Goal: Task Accomplishment & Management: Manage account settings

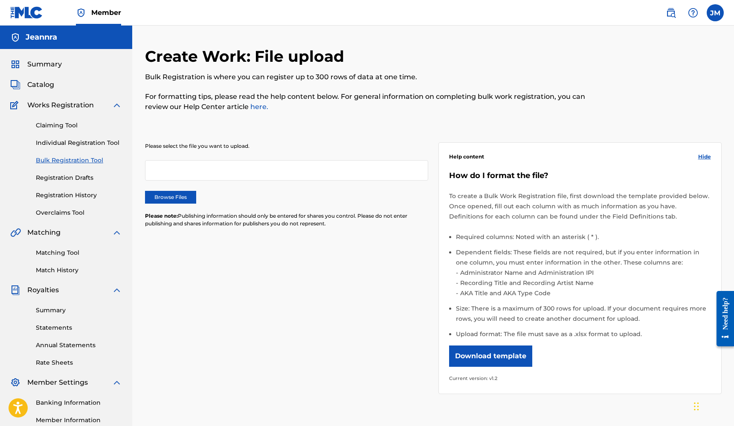
click at [478, 356] on button "Download template" at bounding box center [490, 356] width 83 height 21
click at [72, 142] on link "Individual Registration Tool" at bounding box center [79, 143] width 86 height 9
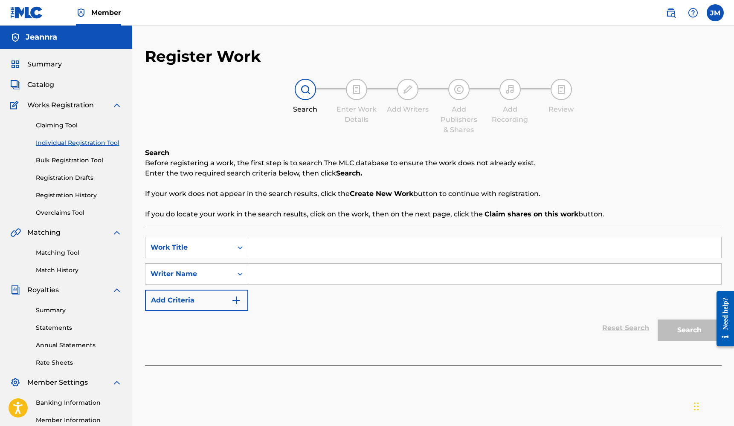
click at [299, 249] on input "Search Form" at bounding box center [484, 248] width 473 height 20
click at [52, 82] on span "Catalog" at bounding box center [40, 85] width 27 height 10
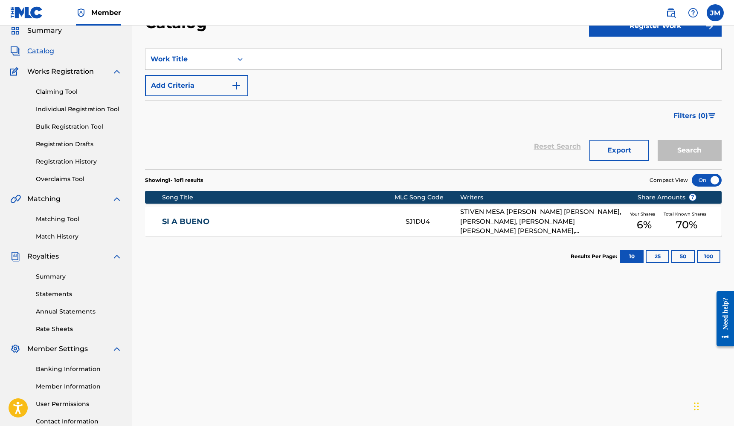
scroll to position [53, 0]
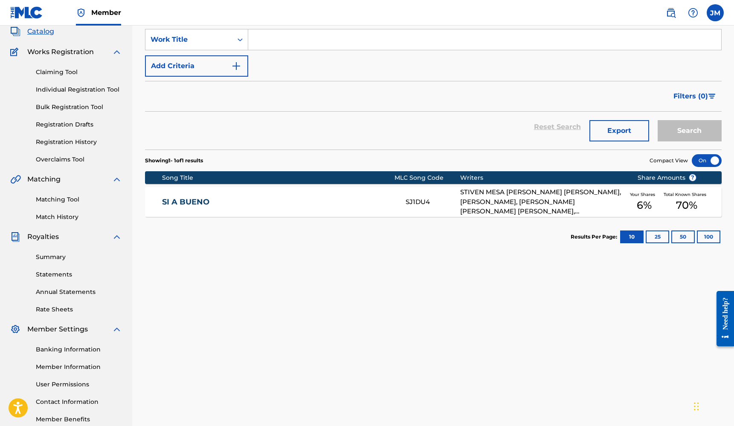
click at [73, 261] on link "Summary" at bounding box center [79, 257] width 86 height 9
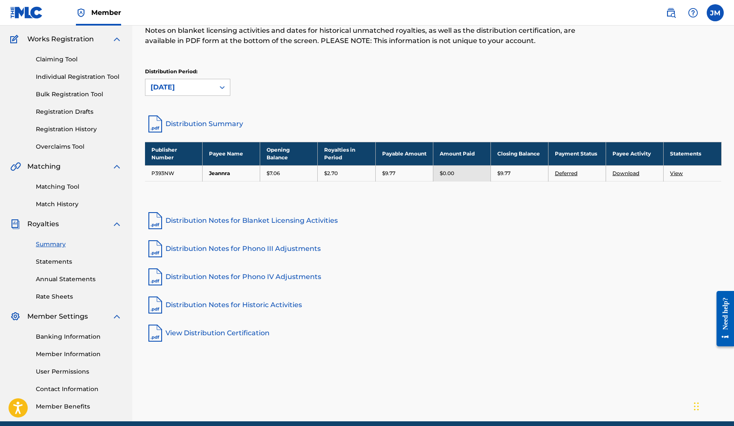
scroll to position [68, 0]
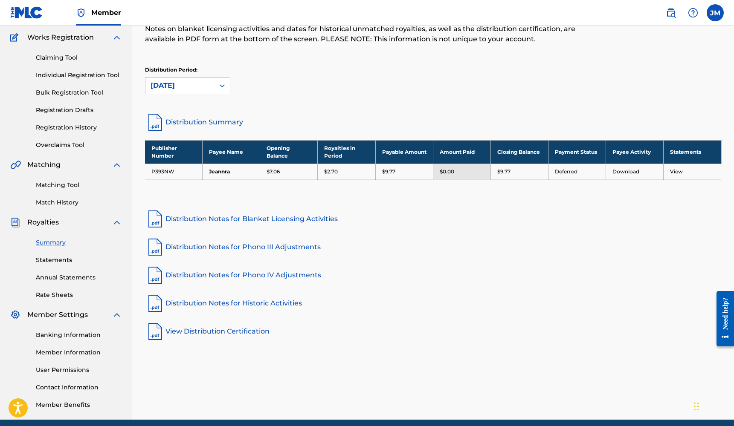
click at [62, 258] on link "Statements" at bounding box center [79, 260] width 86 height 9
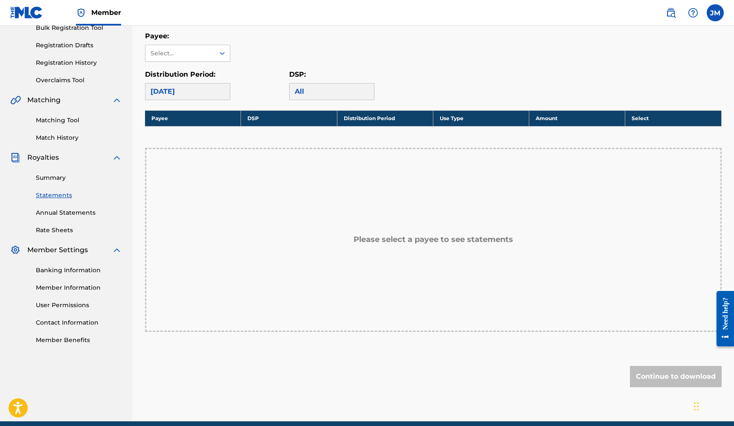
scroll to position [140, 0]
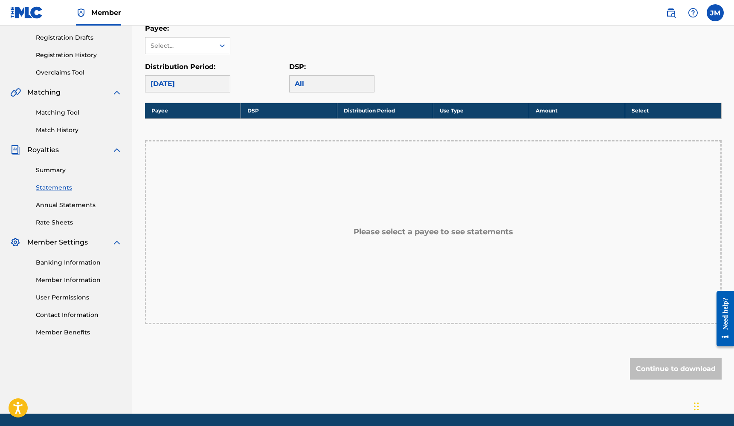
click at [278, 110] on th "DSP" at bounding box center [289, 111] width 96 height 16
click at [218, 49] on icon at bounding box center [222, 45] width 9 height 9
click at [212, 68] on div "Jeannra" at bounding box center [187, 64] width 84 height 21
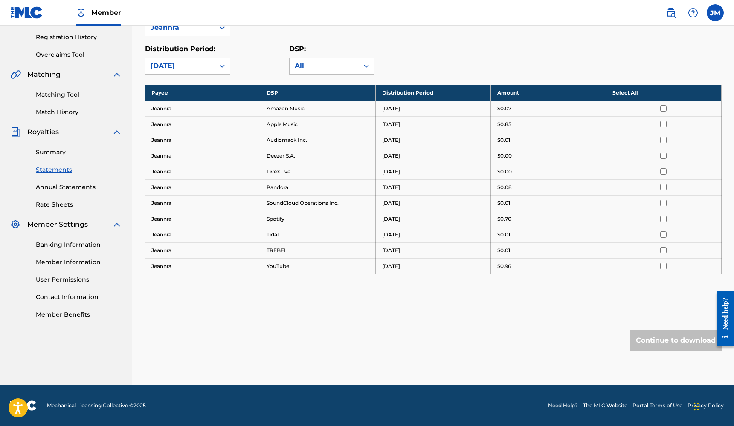
scroll to position [158, 0]
click at [67, 261] on link "Member Information" at bounding box center [79, 262] width 86 height 9
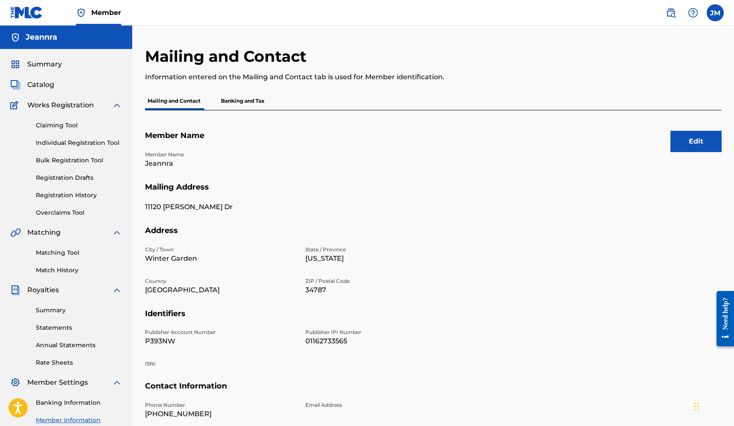
click at [63, 271] on link "Match History" at bounding box center [79, 270] width 86 height 9
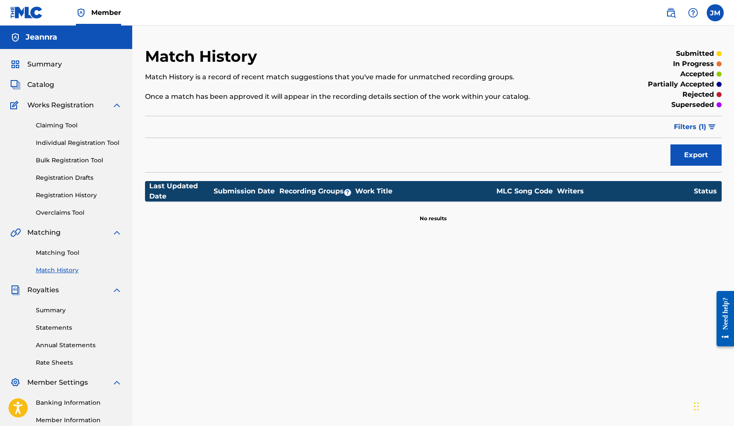
click at [66, 259] on div "Matching Tool Match History" at bounding box center [66, 256] width 112 height 37
click at [55, 254] on link "Matching Tool" at bounding box center [79, 253] width 86 height 9
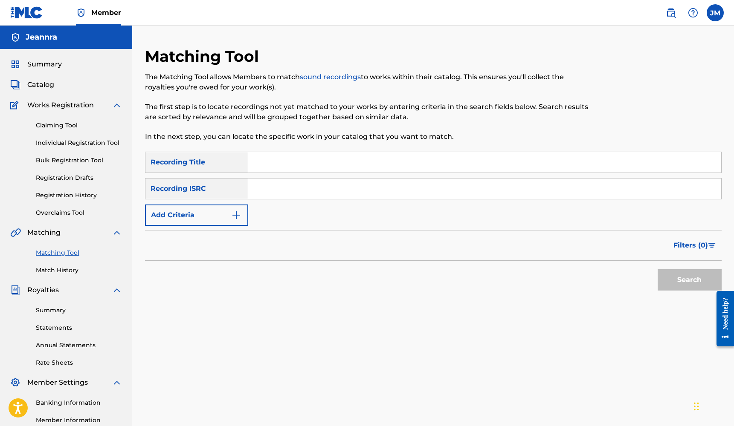
click at [265, 162] on input "Search Form" at bounding box center [484, 162] width 473 height 20
click at [689, 280] on button "Search" at bounding box center [690, 279] width 64 height 21
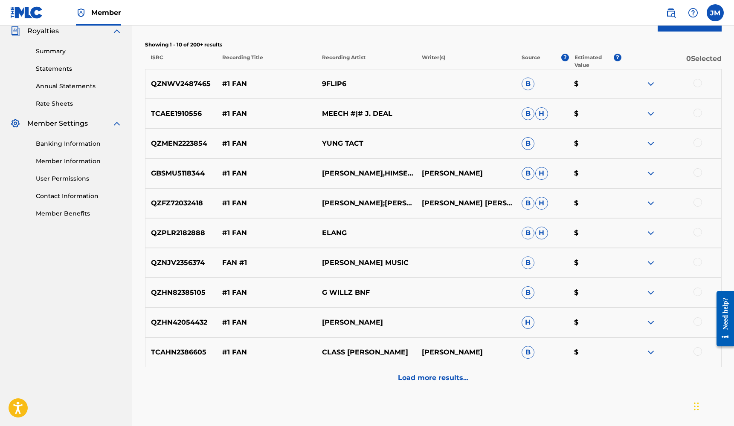
scroll to position [267, 0]
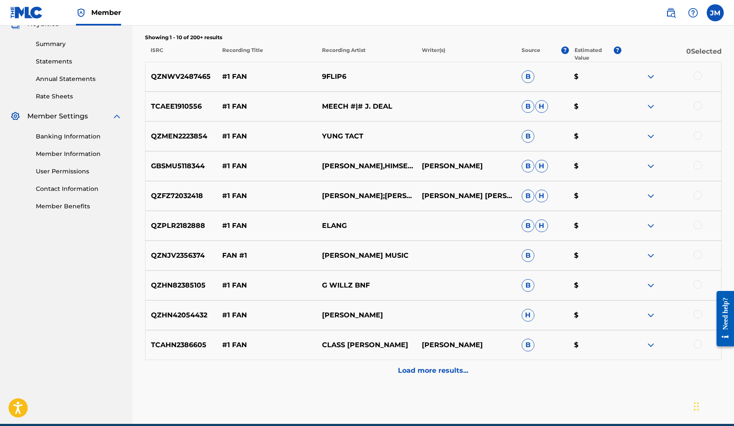
click at [445, 377] on div "Load more results..." at bounding box center [433, 370] width 577 height 21
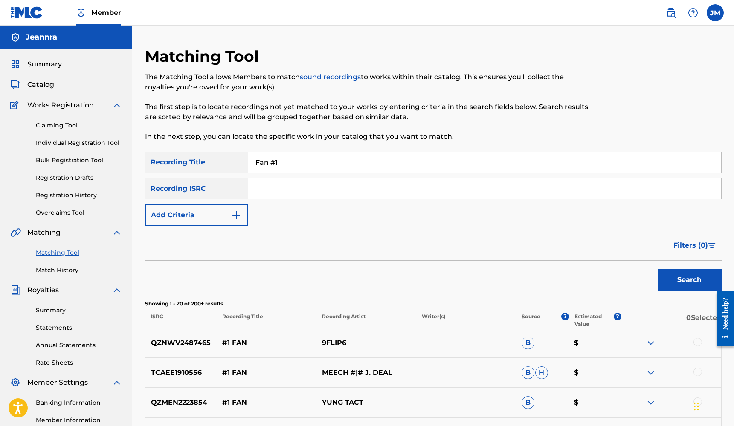
scroll to position [0, 0]
click at [319, 162] on input "Fan #1" at bounding box center [484, 162] width 473 height 20
click at [689, 280] on button "Search" at bounding box center [690, 279] width 64 height 21
type input "Fan #1"
click at [241, 212] on button "Add Criteria" at bounding box center [196, 215] width 103 height 21
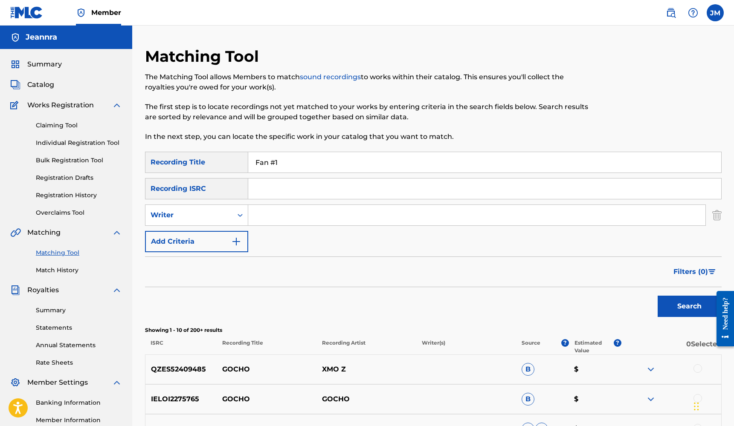
click at [291, 214] on input "Search Form" at bounding box center [476, 215] width 457 height 20
type input "[PERSON_NAME]"
click at [689, 307] on button "Search" at bounding box center [690, 306] width 64 height 21
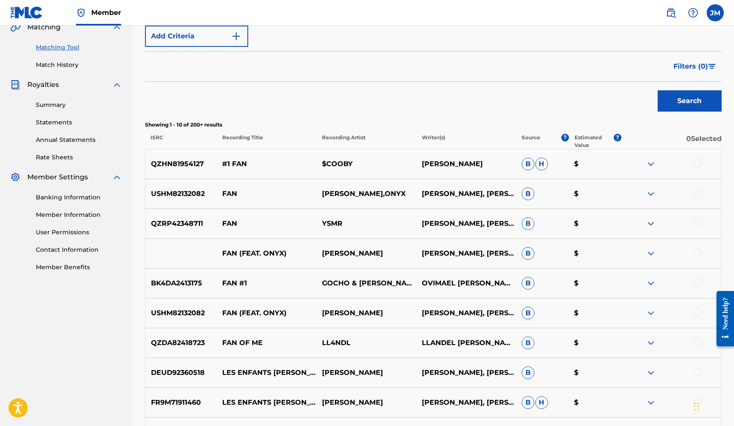
scroll to position [209, 0]
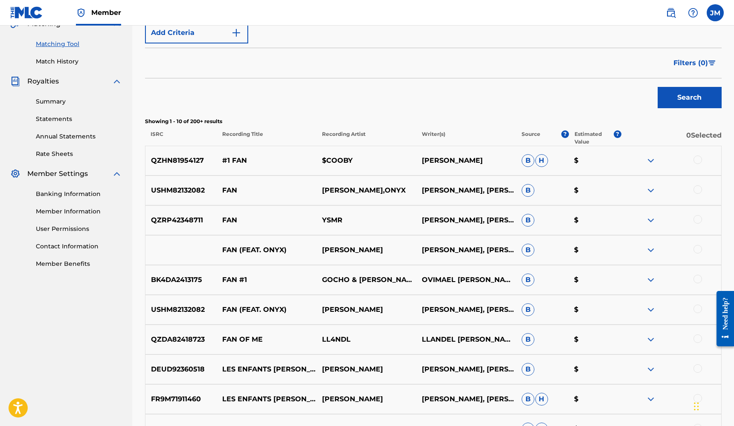
click at [543, 163] on span "H" at bounding box center [541, 160] width 13 height 13
click at [655, 278] on img at bounding box center [651, 280] width 10 height 10
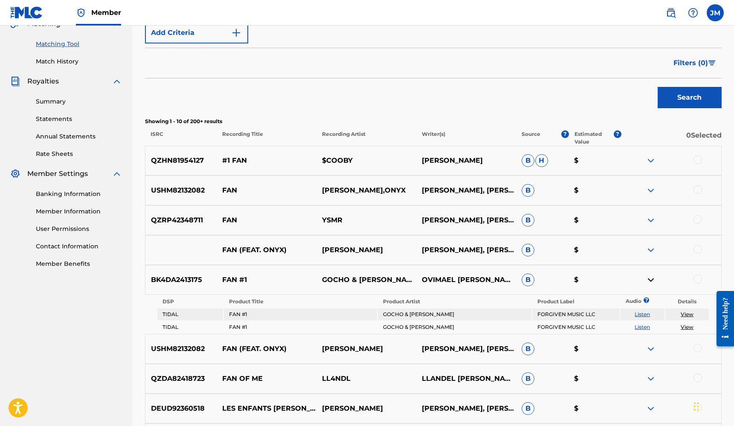
click at [698, 280] on div at bounding box center [697, 279] width 9 height 9
click at [600, 355] on button "Match 1 Group" at bounding box center [599, 356] width 94 height 21
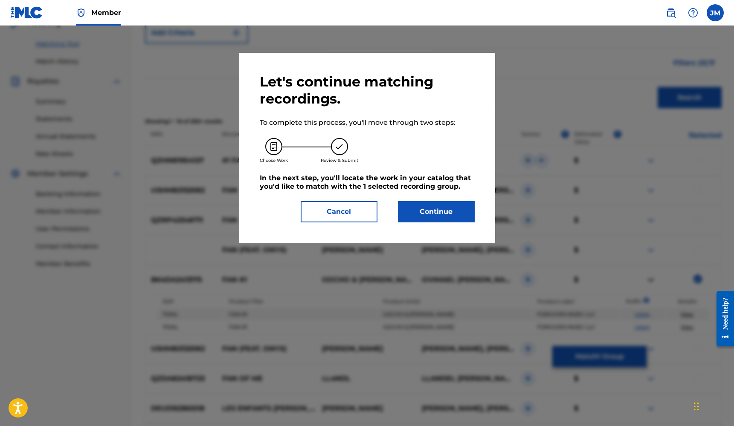
click at [421, 212] on button "Continue" at bounding box center [436, 211] width 77 height 21
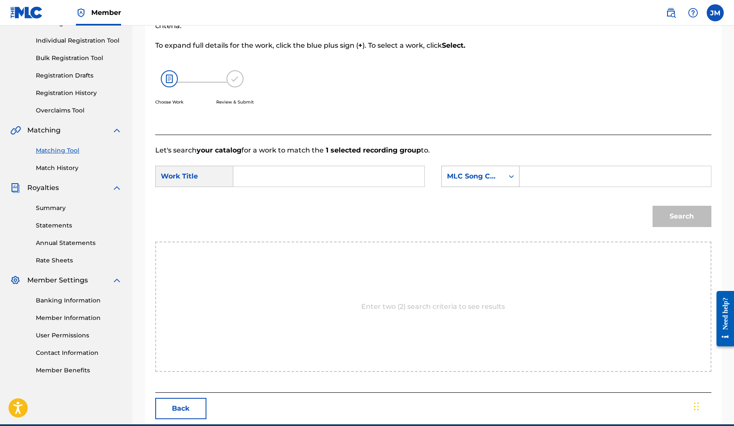
click at [511, 177] on icon "Search Form" at bounding box center [511, 176] width 9 height 9
click at [490, 148] on p "Let's search your catalog for a work to match the 1 selected recording group to." at bounding box center [433, 150] width 556 height 10
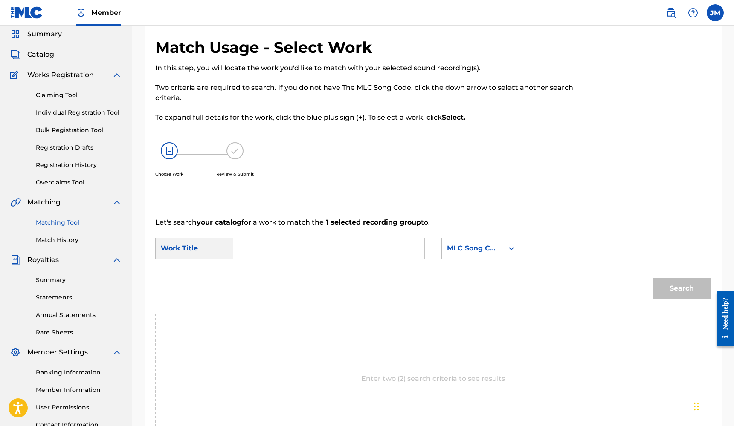
scroll to position [29, 0]
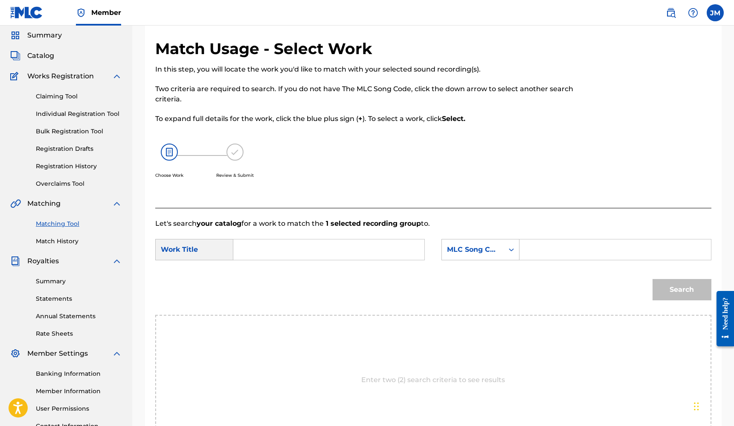
click at [75, 95] on link "Claiming Tool" at bounding box center [79, 96] width 86 height 9
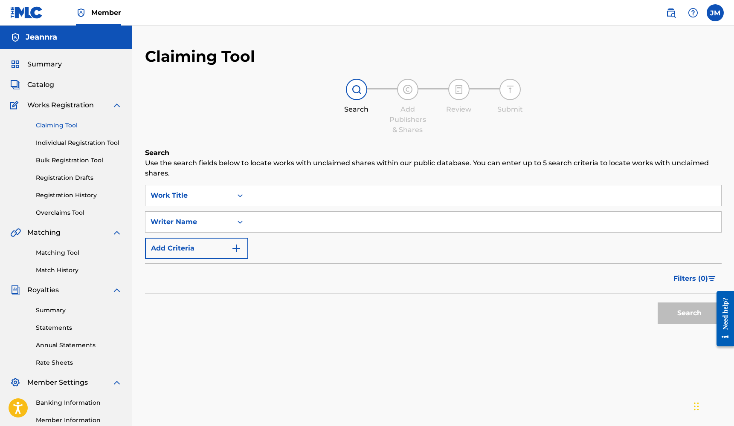
click at [262, 193] on input "Search Form" at bounding box center [484, 195] width 473 height 20
type input "Fan #1"
click at [279, 217] on input "Search Form" at bounding box center [484, 222] width 473 height 20
click at [689, 313] on button "Search" at bounding box center [690, 313] width 64 height 21
type input "Ovimael"
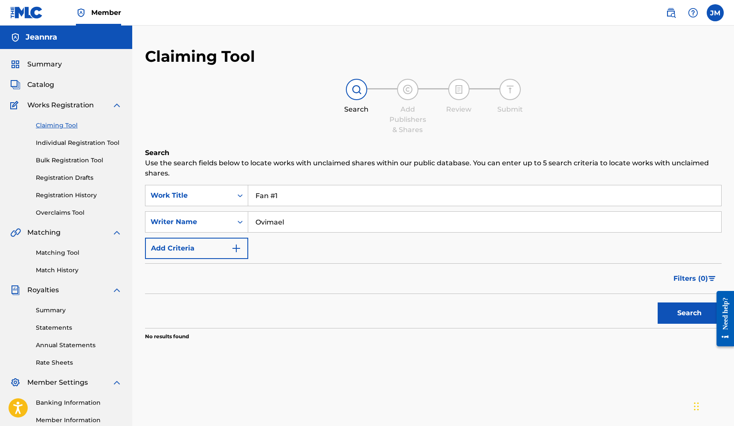
click at [689, 313] on button "Search" at bounding box center [690, 313] width 64 height 21
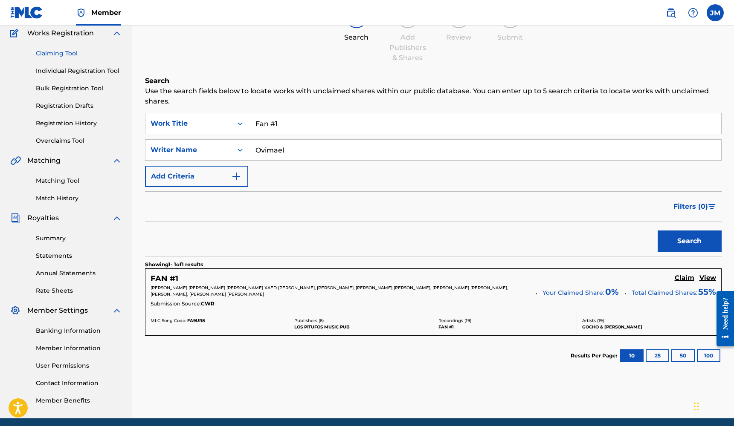
scroll to position [73, 0]
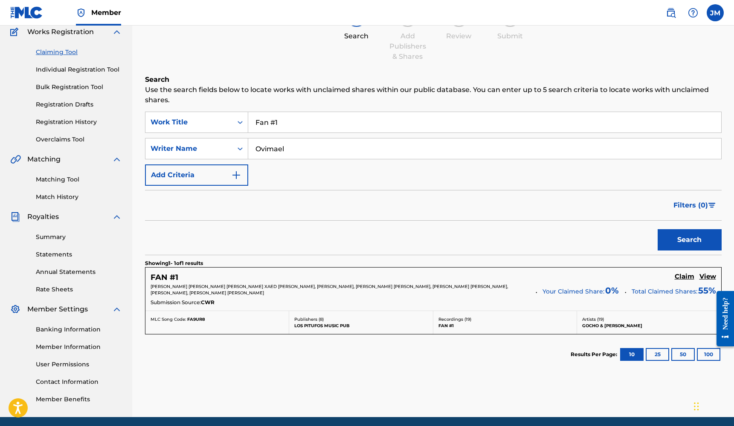
click at [679, 276] on h5 "Claim" at bounding box center [685, 277] width 20 height 8
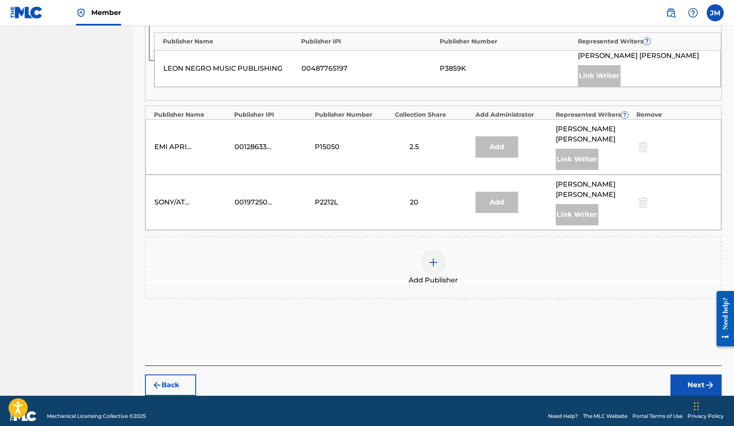
scroll to position [526, 0]
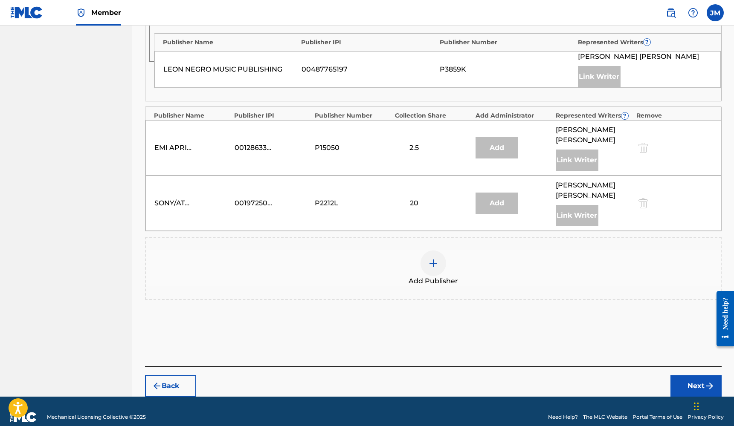
click at [434, 258] on img at bounding box center [433, 263] width 10 height 10
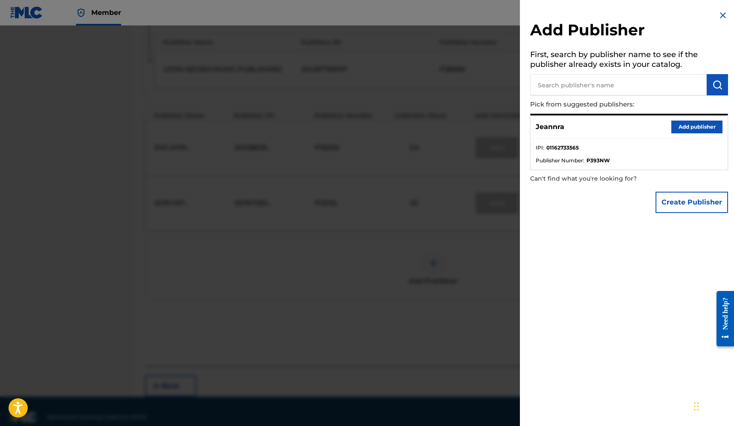
click at [705, 126] on button "Add publisher" at bounding box center [696, 127] width 51 height 13
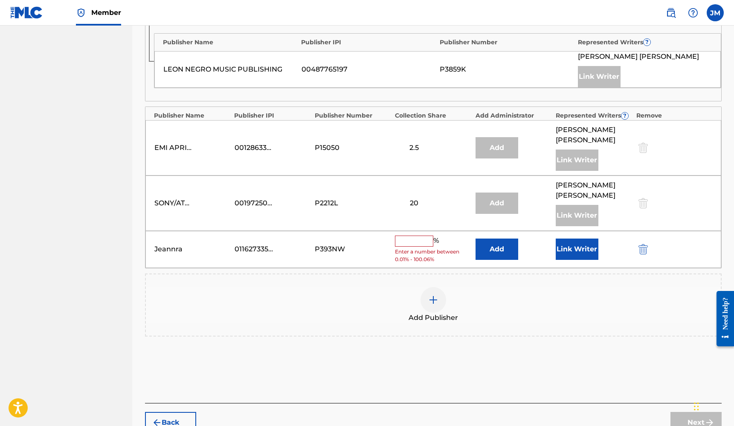
click at [403, 236] on input "text" at bounding box center [414, 241] width 38 height 11
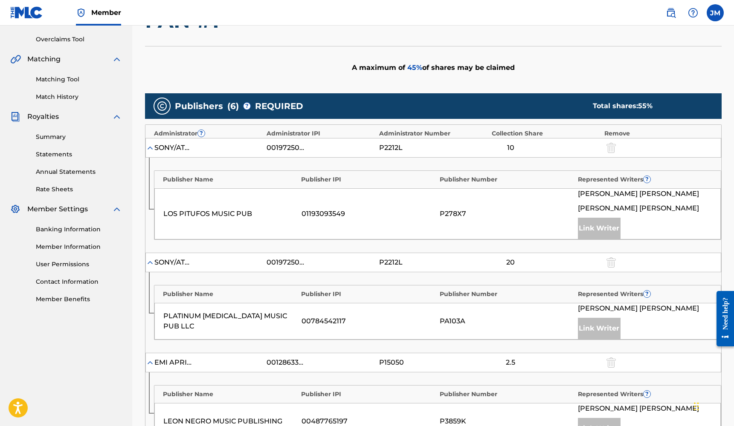
scroll to position [179, 0]
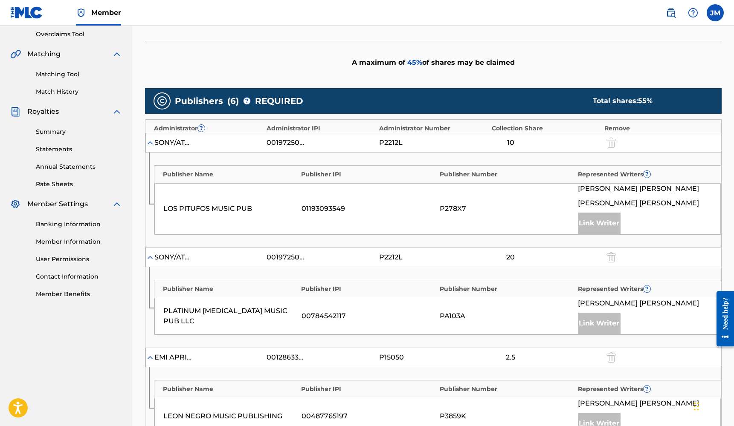
click at [152, 145] on img at bounding box center [150, 143] width 9 height 9
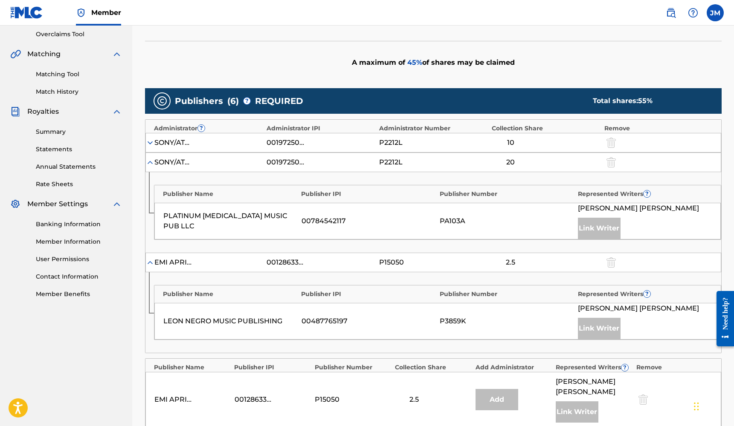
click at [149, 145] on img at bounding box center [150, 143] width 9 height 9
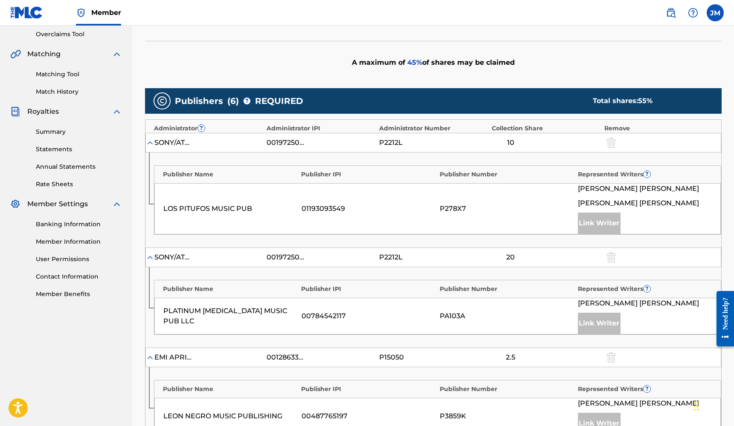
click at [149, 147] on div "SONY/ATV LATIN MUSIC PUB LLC 00197250059 P2212L 10" at bounding box center [433, 143] width 576 height 20
click at [154, 165] on div "Publisher Name Publisher IPI Publisher Number Represented Writers ? LOS PITUFOS…" at bounding box center [437, 200] width 567 height 70
click at [148, 145] on img at bounding box center [150, 143] width 9 height 9
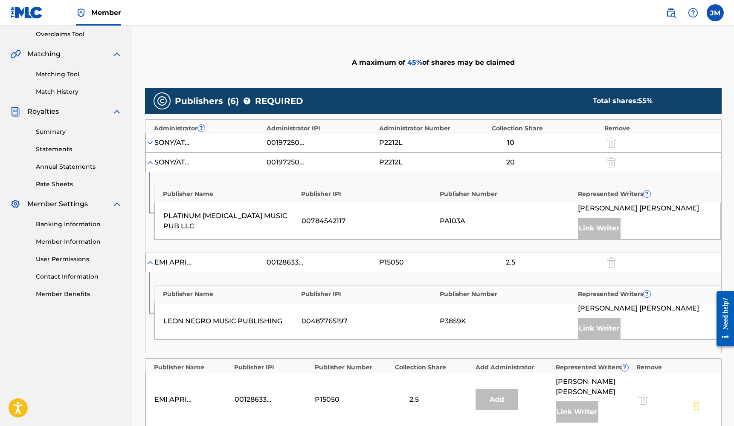
click at [151, 162] on img at bounding box center [150, 162] width 9 height 9
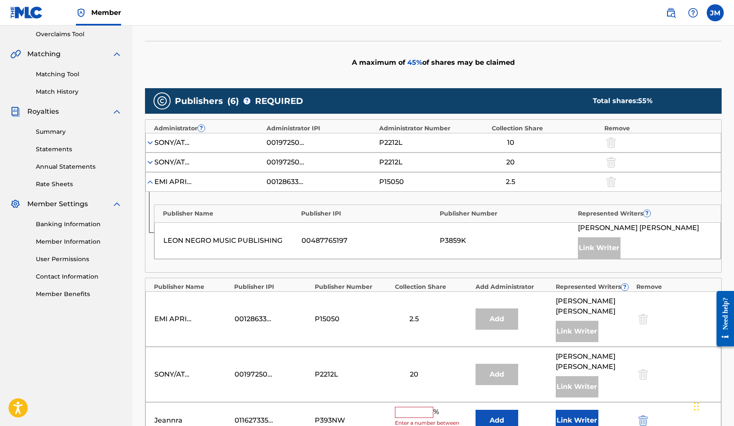
click at [148, 180] on img at bounding box center [150, 182] width 9 height 9
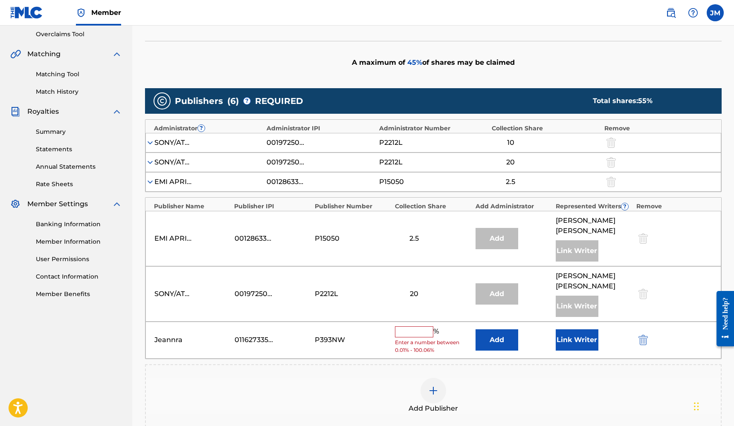
click at [571, 330] on button "Link Writer" at bounding box center [577, 340] width 43 height 21
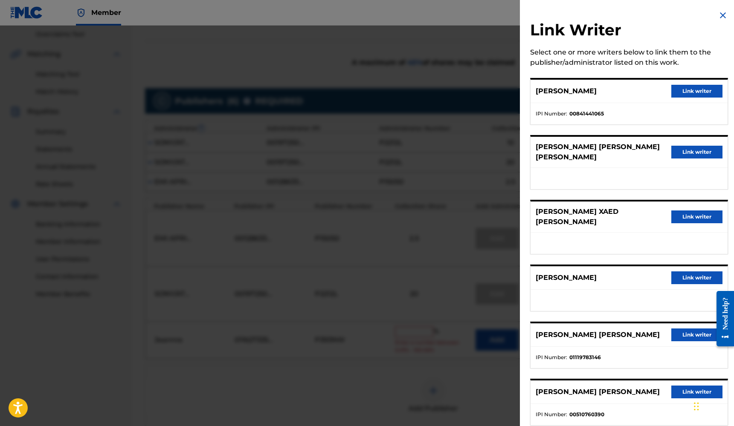
click at [682, 148] on button "Link writer" at bounding box center [696, 152] width 51 height 13
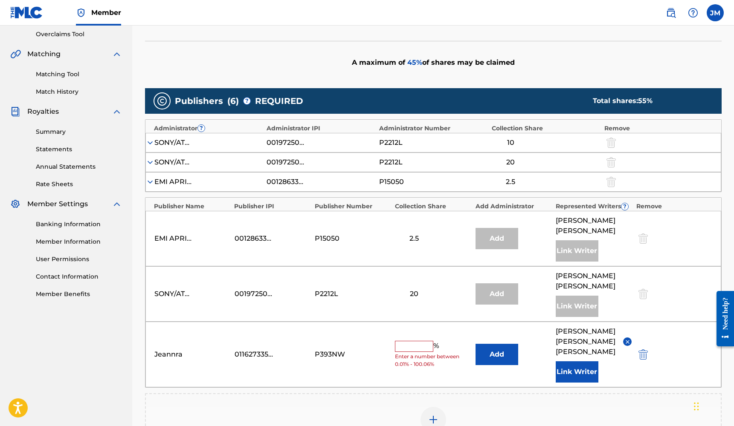
click at [401, 341] on input "text" at bounding box center [414, 346] width 38 height 11
click at [151, 142] on img at bounding box center [150, 143] width 9 height 9
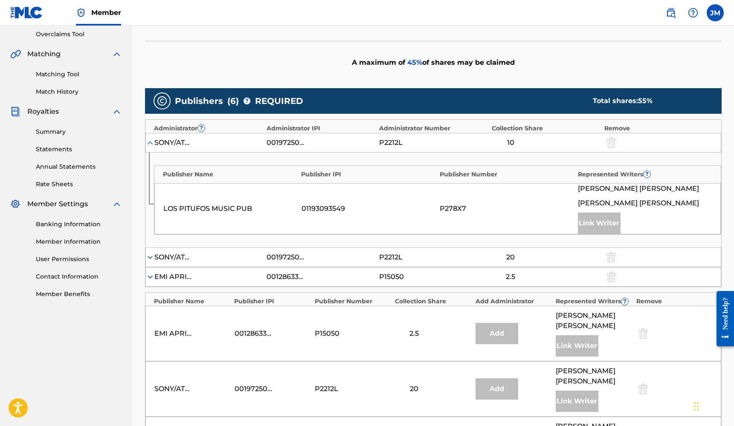
click at [151, 142] on img at bounding box center [150, 143] width 9 height 9
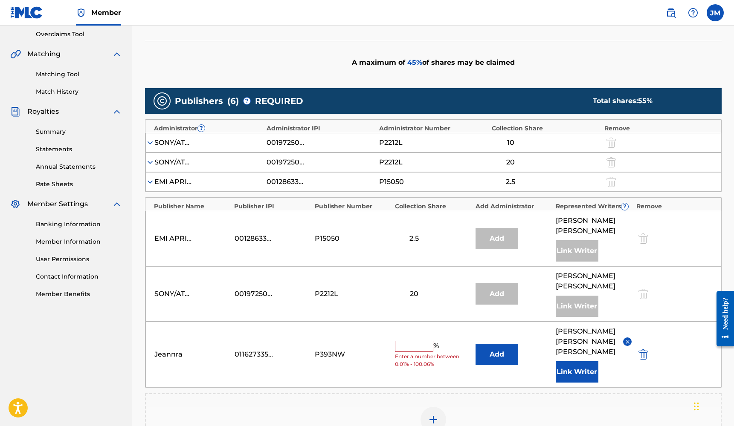
click at [410, 341] on input "text" at bounding box center [414, 346] width 38 height 11
type input "5"
click at [502, 344] on button "Add" at bounding box center [496, 354] width 43 height 21
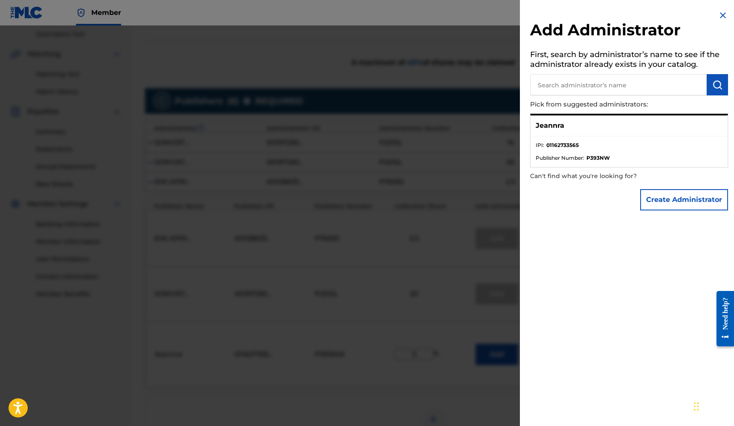
click at [555, 127] on p "Jeannra" at bounding box center [550, 126] width 29 height 10
click at [535, 123] on div "Jeannra" at bounding box center [628, 126] width 197 height 21
click at [542, 126] on p "Jeannra" at bounding box center [550, 126] width 29 height 10
click at [464, 168] on div at bounding box center [367, 239] width 734 height 426
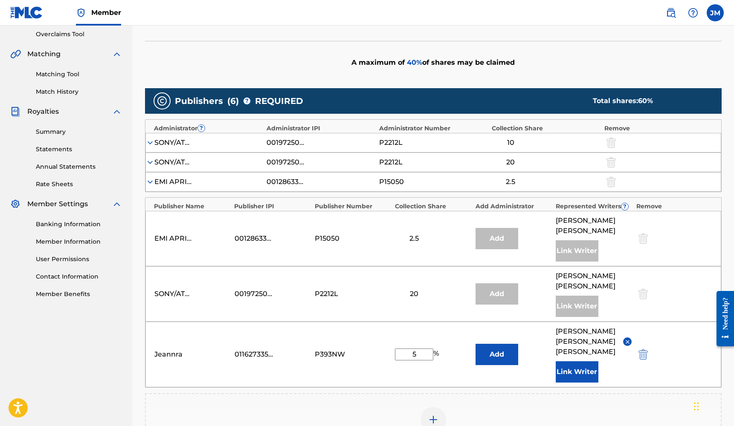
click at [499, 348] on button "Add" at bounding box center [496, 354] width 43 height 21
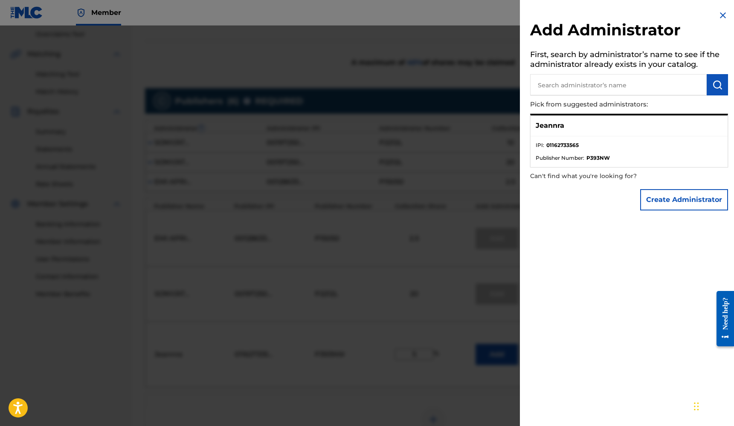
click at [562, 142] on strong "01162733565" at bounding box center [562, 146] width 32 height 8
click at [721, 88] on button "submit" at bounding box center [717, 84] width 21 height 21
click at [546, 129] on p "Jeannra" at bounding box center [550, 126] width 29 height 10
click at [541, 128] on p "Jeannra" at bounding box center [550, 126] width 29 height 10
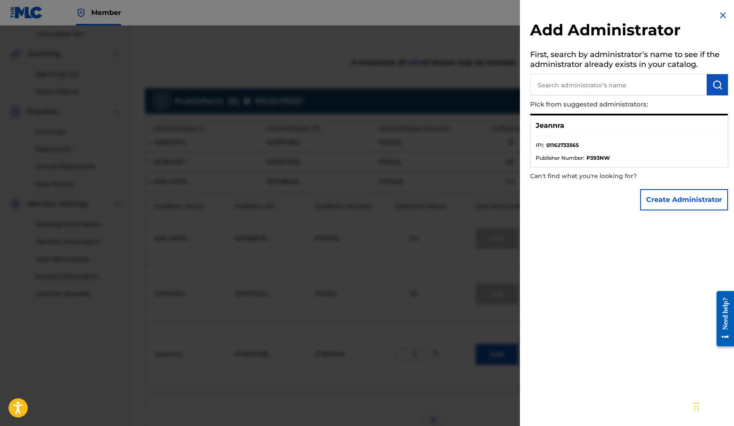
click at [538, 148] on span "IPI :" at bounding box center [540, 146] width 9 height 8
click at [555, 143] on strong "01162733565" at bounding box center [562, 146] width 32 height 8
click at [551, 156] on span "Publisher Number :" at bounding box center [560, 158] width 49 height 8
click at [688, 197] on button "Create Administrator" at bounding box center [684, 199] width 88 height 21
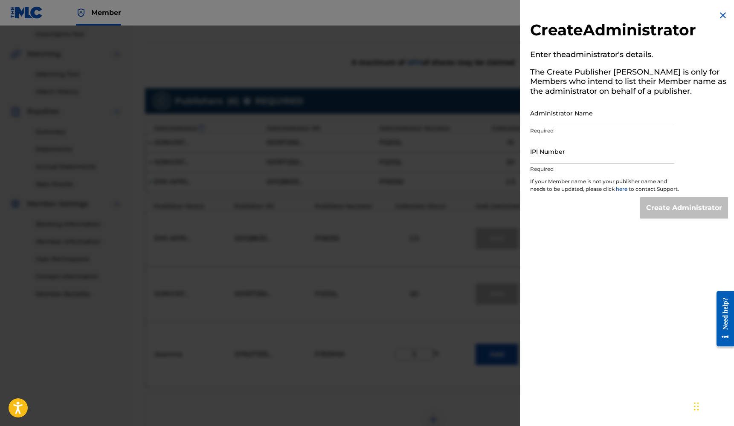
click at [722, 9] on div "Create Administrator Enter the administrator 's details. The Create Publisher b…" at bounding box center [629, 114] width 218 height 229
click at [719, 15] on img at bounding box center [723, 15] width 10 height 10
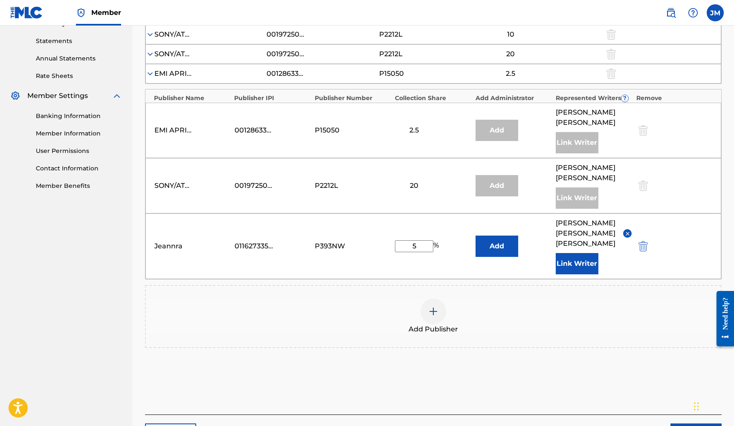
scroll to position [288, 0]
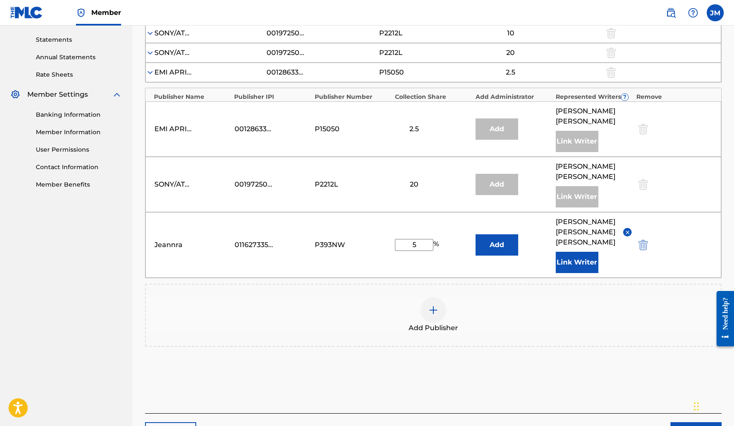
click at [675, 423] on button "Next" at bounding box center [695, 433] width 51 height 21
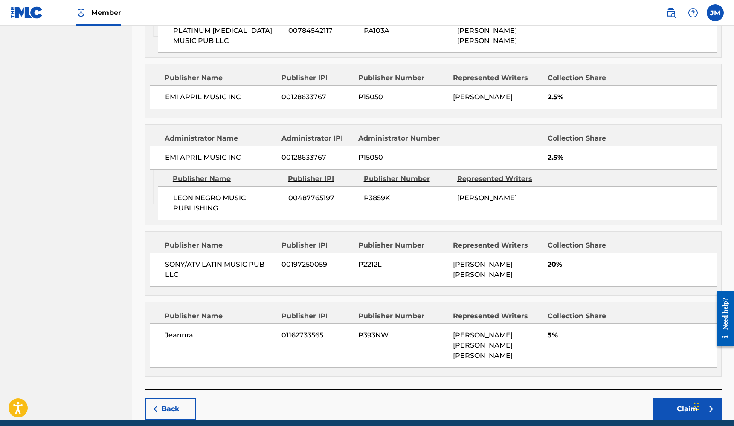
scroll to position [649, 0]
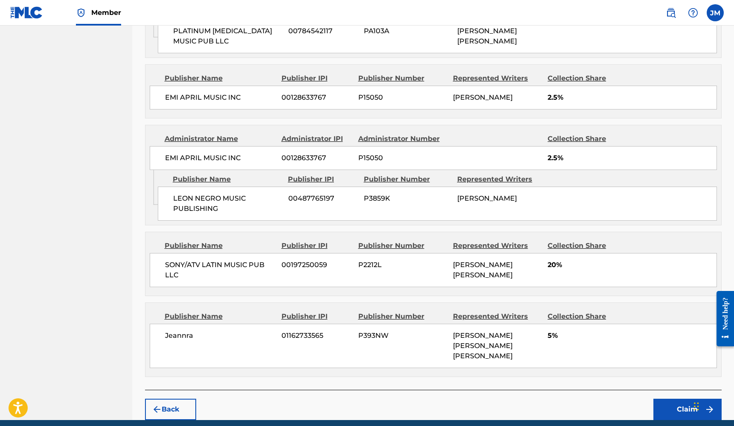
click at [687, 399] on button "Claim" at bounding box center [687, 409] width 68 height 21
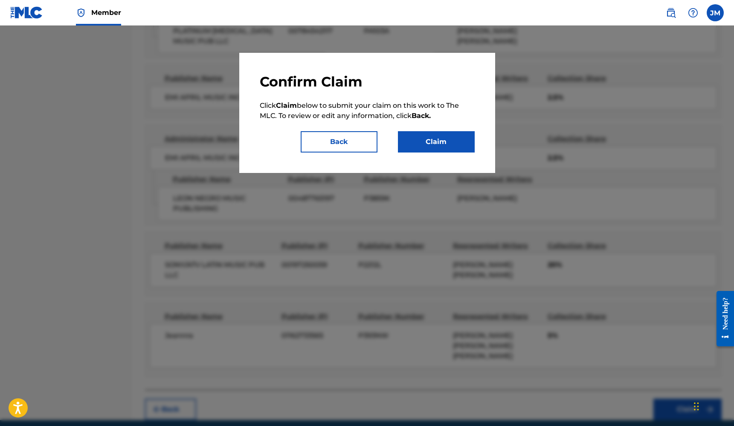
click at [448, 147] on button "Claim" at bounding box center [436, 141] width 77 height 21
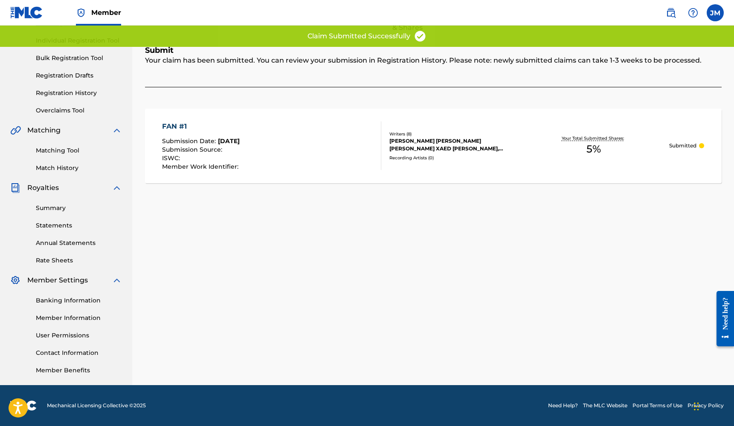
scroll to position [102, 0]
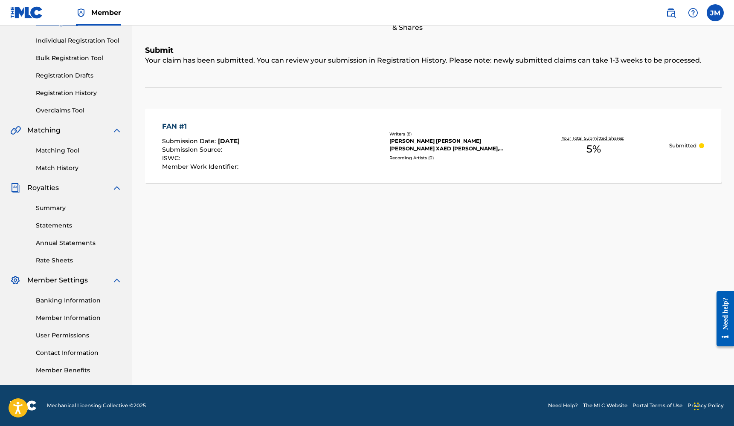
click at [74, 44] on link "Individual Registration Tool" at bounding box center [79, 40] width 86 height 9
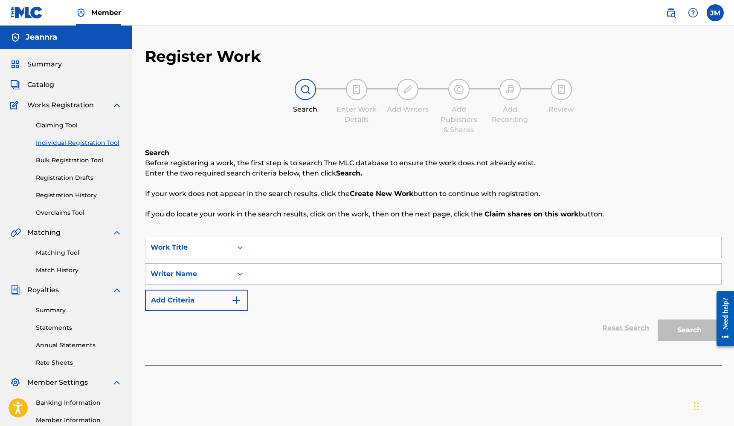
click at [271, 246] on input "Search Form" at bounding box center [484, 248] width 473 height 20
type input "Fiel"
click at [269, 278] on input "Search Form" at bounding box center [484, 274] width 473 height 20
click at [689, 330] on button "Search" at bounding box center [690, 330] width 64 height 21
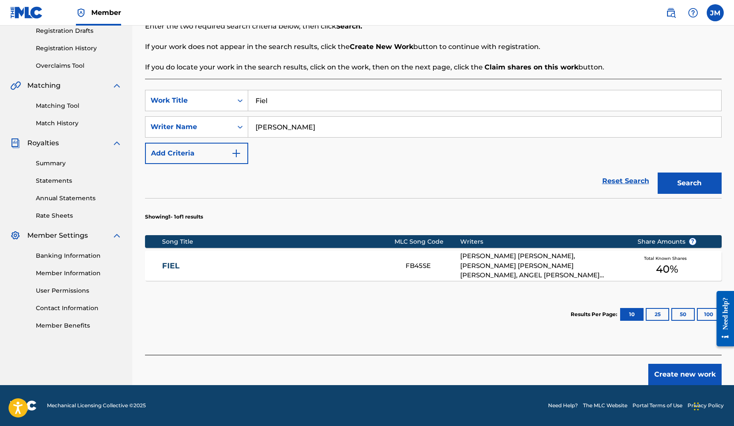
scroll to position [147, 0]
type input "[PERSON_NAME]"
click at [434, 269] on div "FB45SE" at bounding box center [433, 266] width 55 height 10
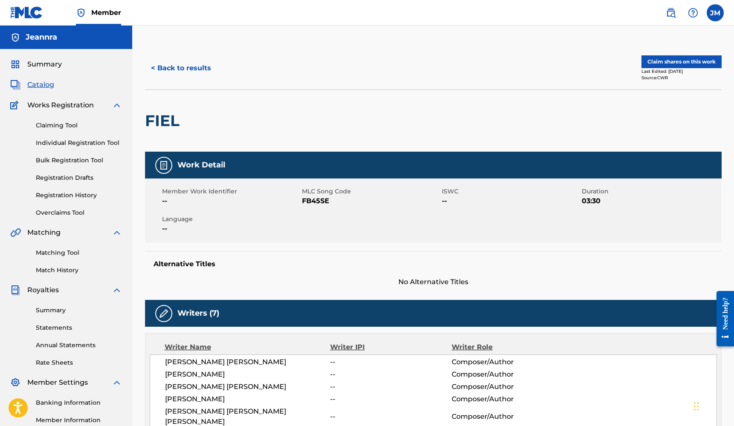
click at [687, 58] on button "Claim shares on this work" at bounding box center [681, 61] width 80 height 13
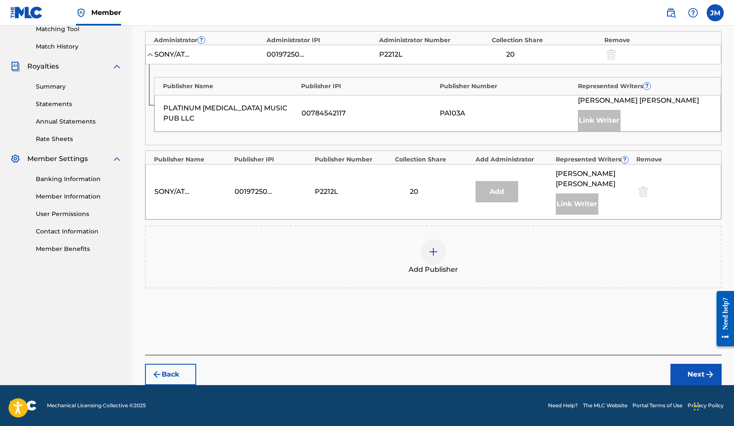
scroll to position [223, 0]
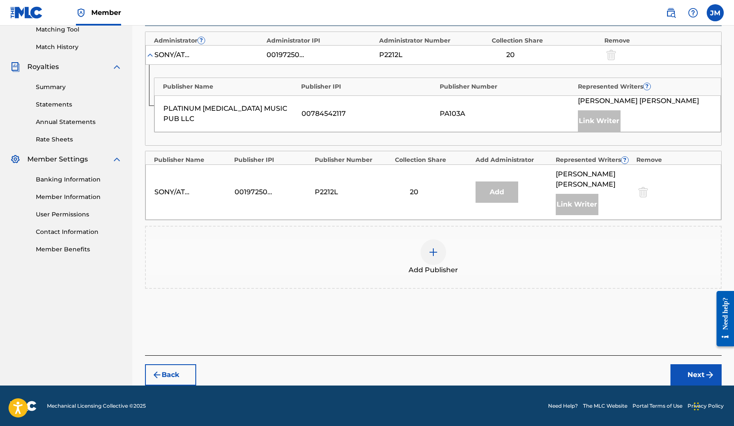
click at [434, 240] on div at bounding box center [433, 253] width 26 height 26
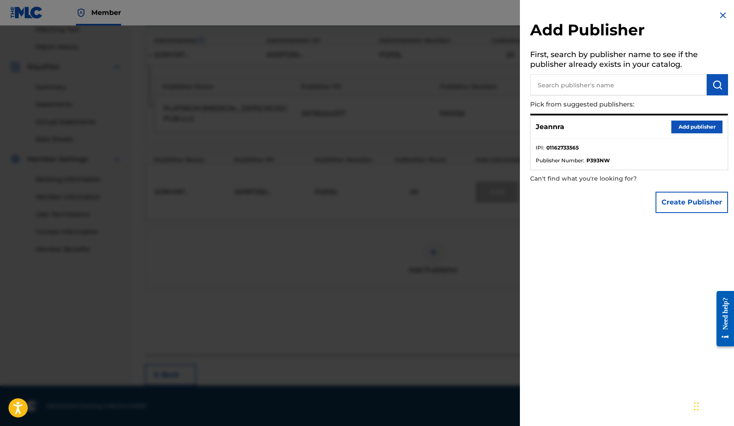
click at [675, 126] on button "Add publisher" at bounding box center [696, 127] width 51 height 13
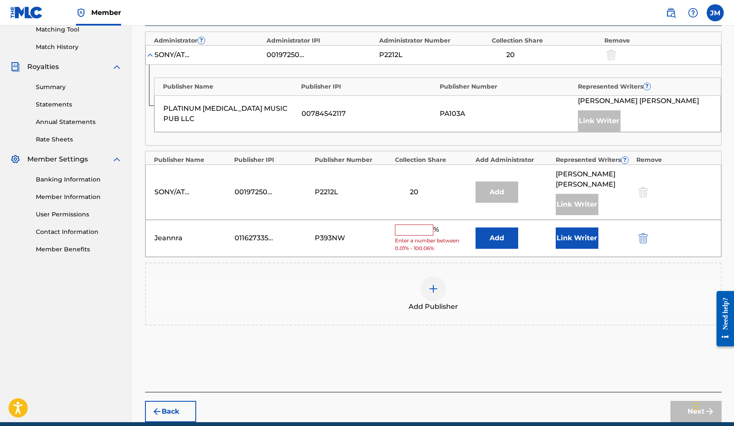
click at [404, 232] on input "text" at bounding box center [414, 230] width 38 height 11
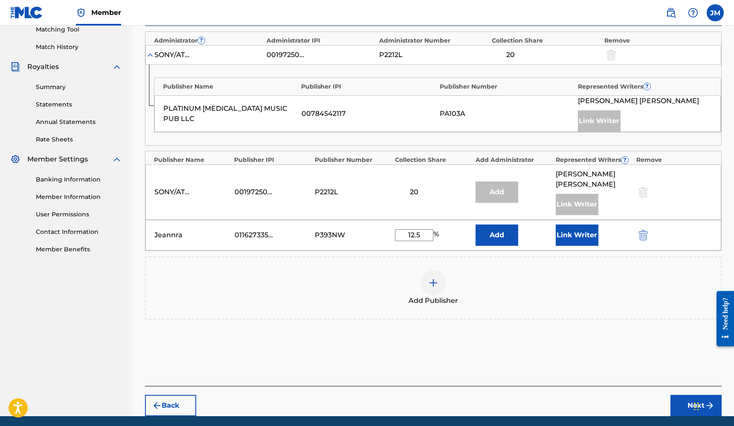
type input "12.5"
click at [574, 235] on button "Link Writer" at bounding box center [577, 235] width 43 height 21
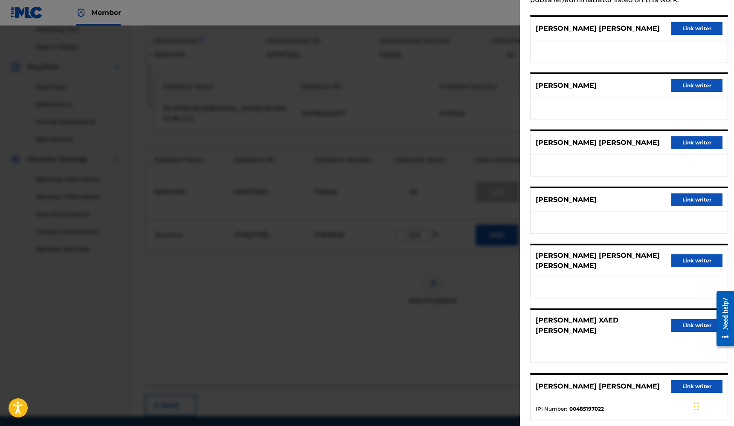
scroll to position [62, 0]
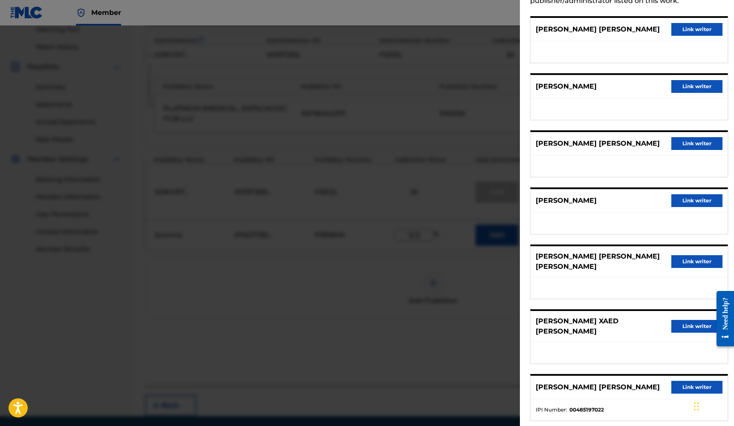
click at [691, 260] on button "Link writer" at bounding box center [696, 261] width 51 height 13
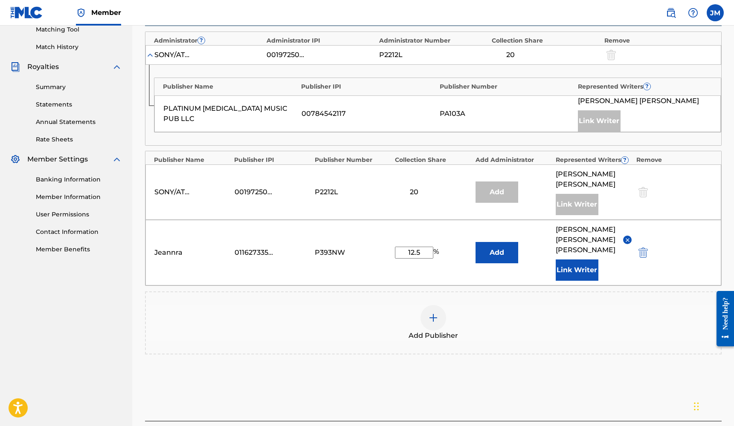
click at [510, 250] on button "Add" at bounding box center [496, 252] width 43 height 21
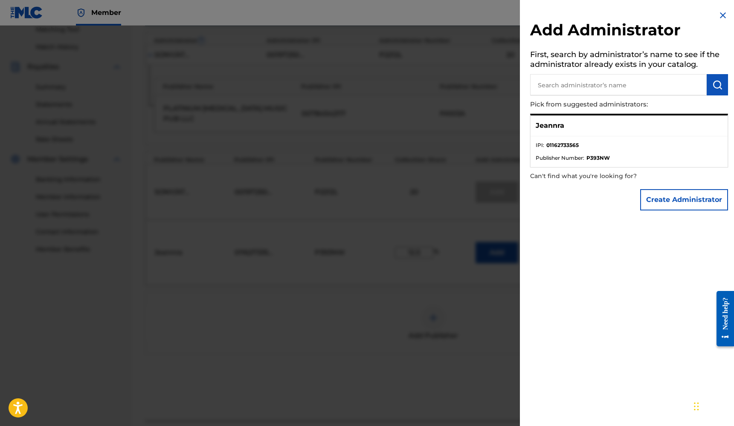
click at [574, 130] on div "Jeannra" at bounding box center [628, 126] width 197 height 21
click at [719, 15] on img at bounding box center [723, 15] width 10 height 10
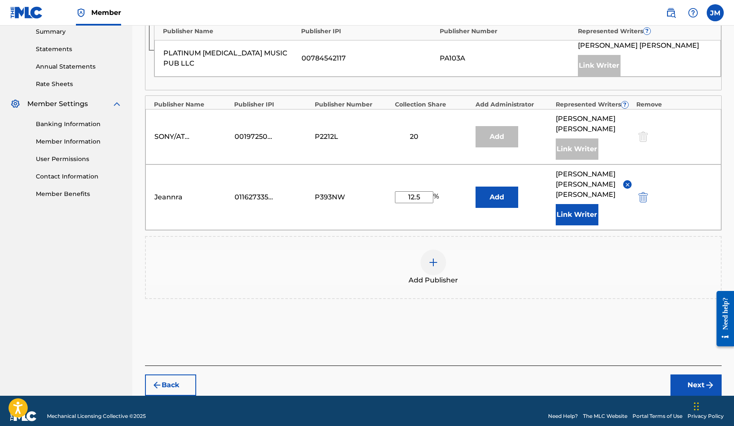
click at [687, 375] on button "Next" at bounding box center [695, 385] width 51 height 21
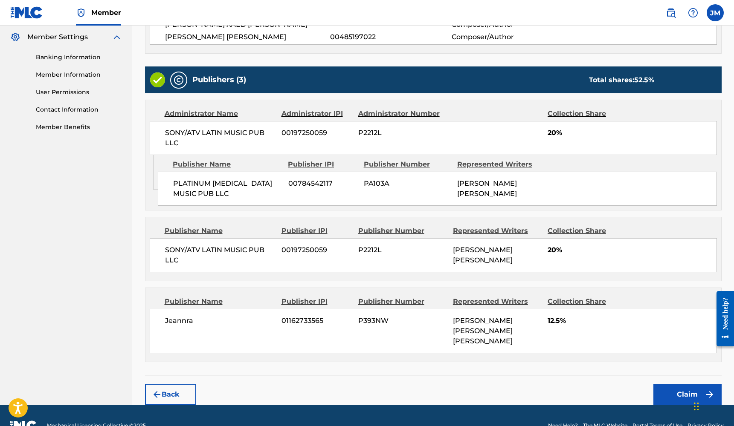
scroll to position [343, 0]
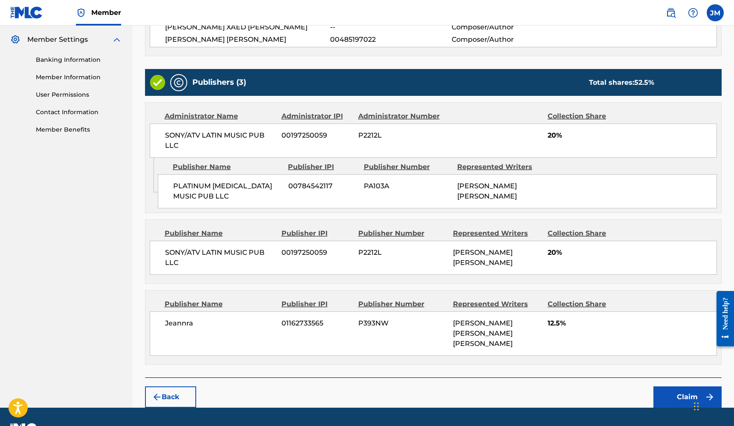
click at [672, 387] on button "Claim" at bounding box center [687, 397] width 68 height 21
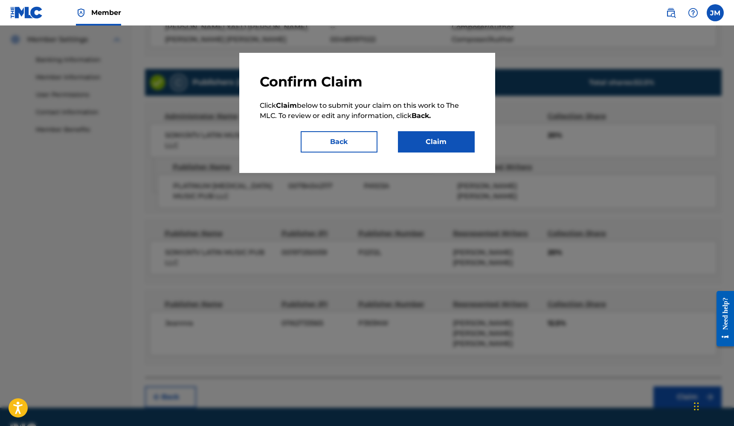
click at [439, 140] on button "Claim" at bounding box center [436, 141] width 77 height 21
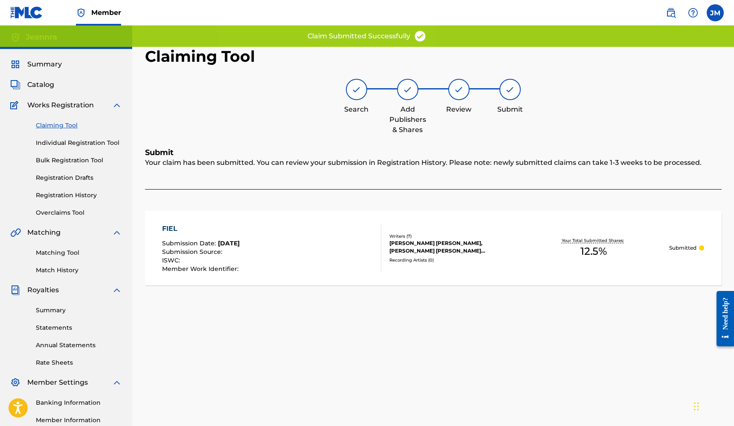
scroll to position [0, 0]
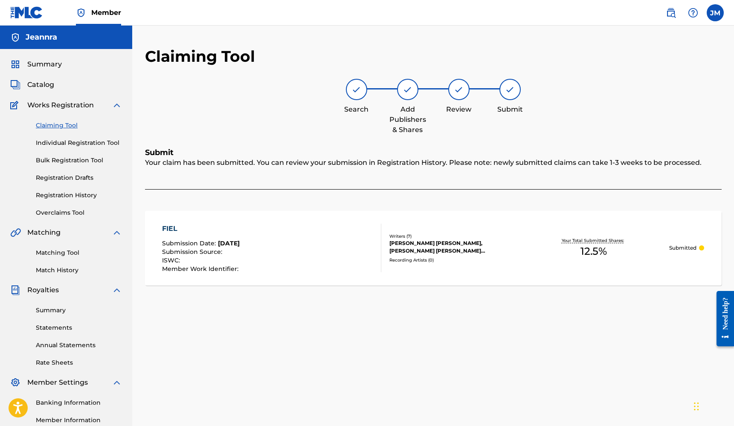
click at [70, 140] on link "Individual Registration Tool" at bounding box center [79, 143] width 86 height 9
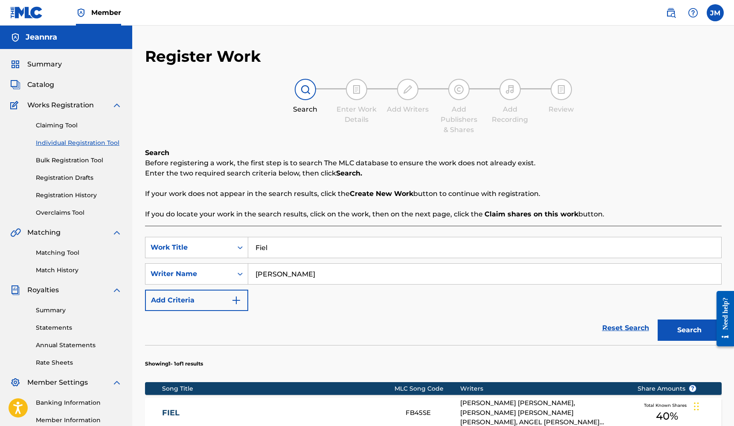
click at [298, 251] on input "Fiel" at bounding box center [484, 248] width 473 height 20
type input "F"
click at [457, 279] on input "[PERSON_NAME]" at bounding box center [484, 274] width 473 height 20
click at [675, 331] on div "Search" at bounding box center [687, 328] width 68 height 34
click at [637, 329] on div "Reset Search Search" at bounding box center [433, 328] width 577 height 34
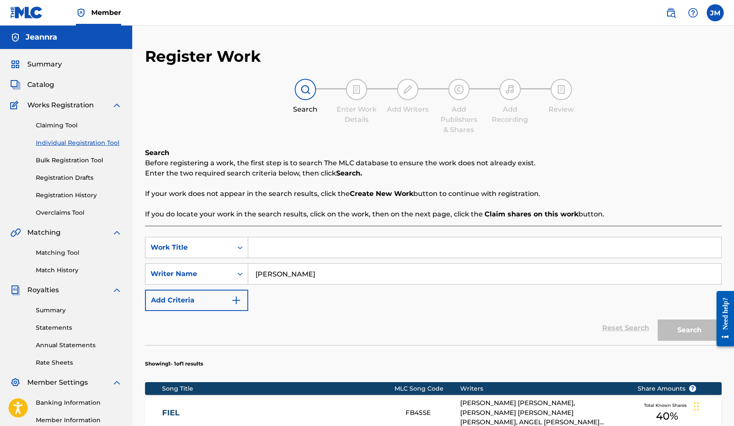
click at [101, 147] on link "Individual Registration Tool" at bounding box center [79, 143] width 86 height 9
click at [100, 143] on link "Individual Registration Tool" at bounding box center [79, 143] width 86 height 9
click at [77, 128] on link "Claiming Tool" at bounding box center [79, 125] width 86 height 9
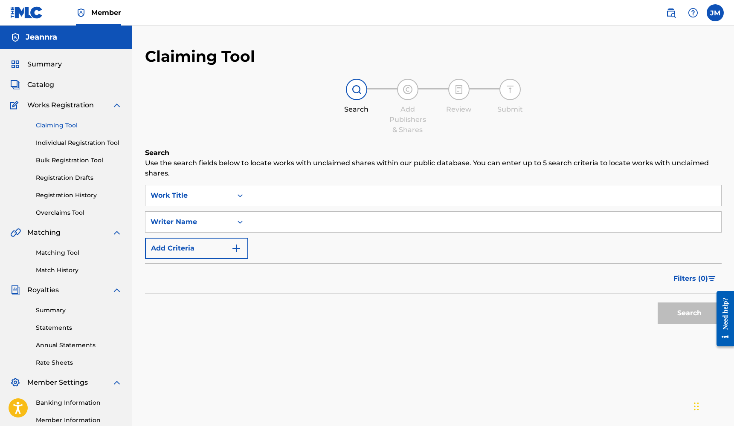
click at [85, 142] on link "Individual Registration Tool" at bounding box center [79, 143] width 86 height 9
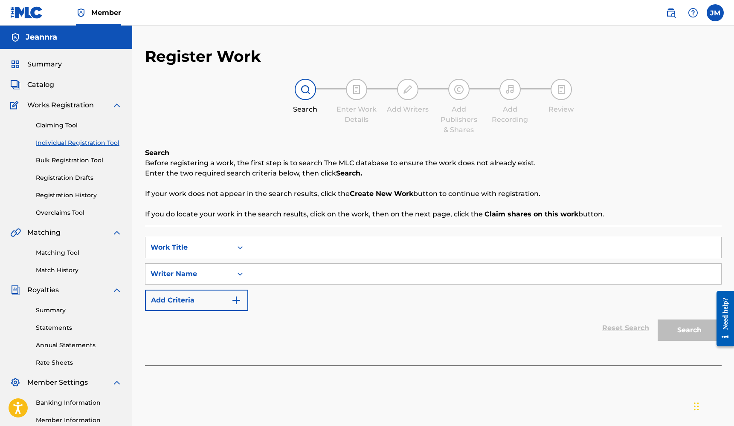
click at [68, 126] on link "Claiming Tool" at bounding box center [79, 125] width 86 height 9
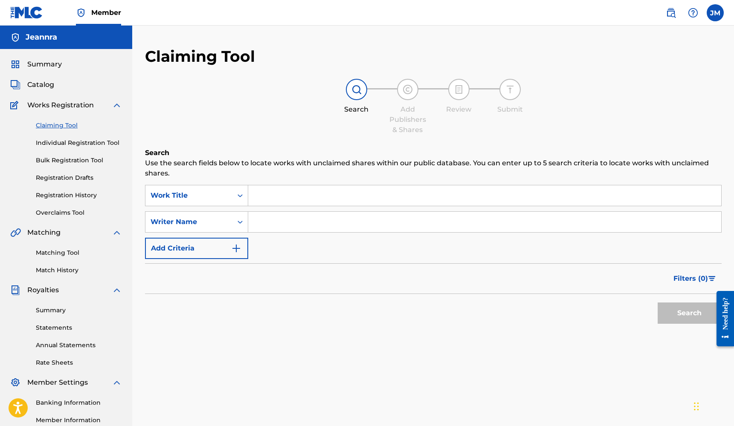
click at [324, 198] on input "Search Form" at bounding box center [484, 195] width 473 height 20
click at [317, 232] on input "Search Form" at bounding box center [484, 222] width 473 height 20
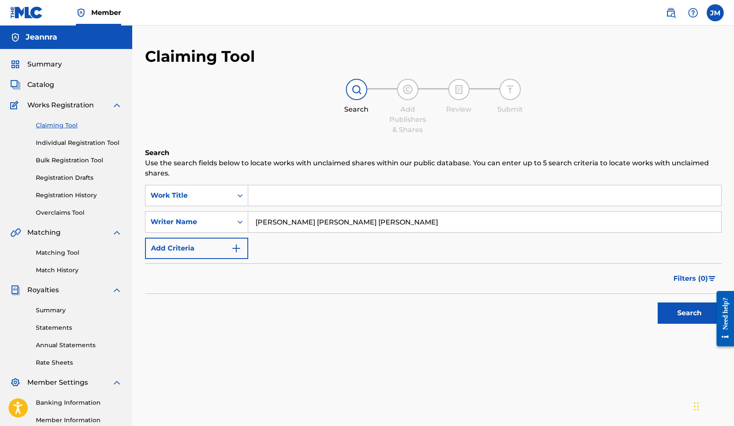
type input "[PERSON_NAME] [PERSON_NAME] [PERSON_NAME]"
click at [674, 313] on button "Search" at bounding box center [690, 313] width 64 height 21
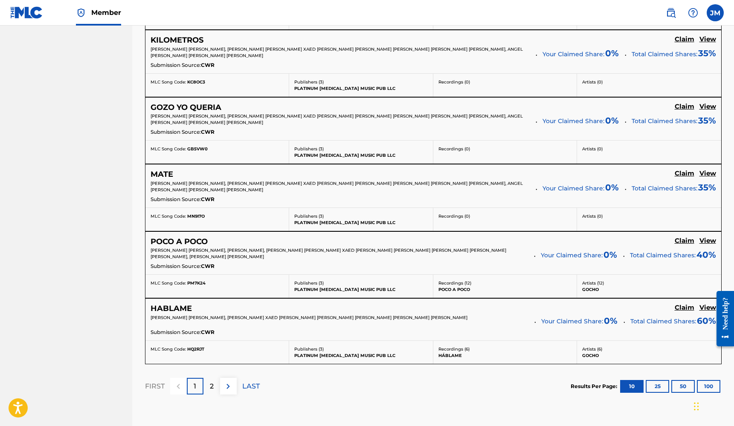
scroll to position [653, 0]
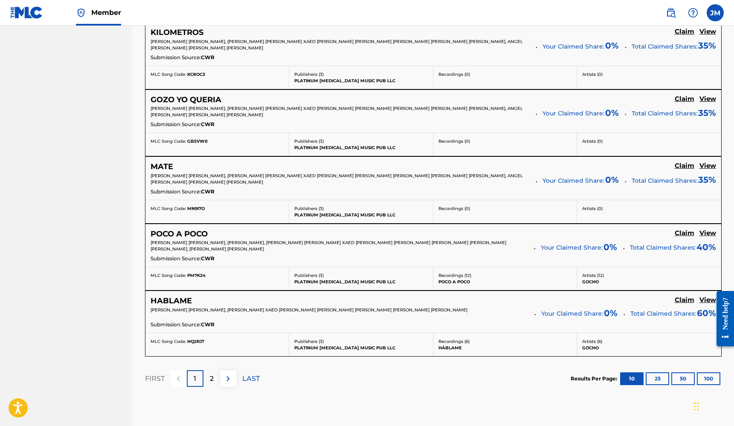
click at [215, 374] on div "2" at bounding box center [211, 379] width 17 height 17
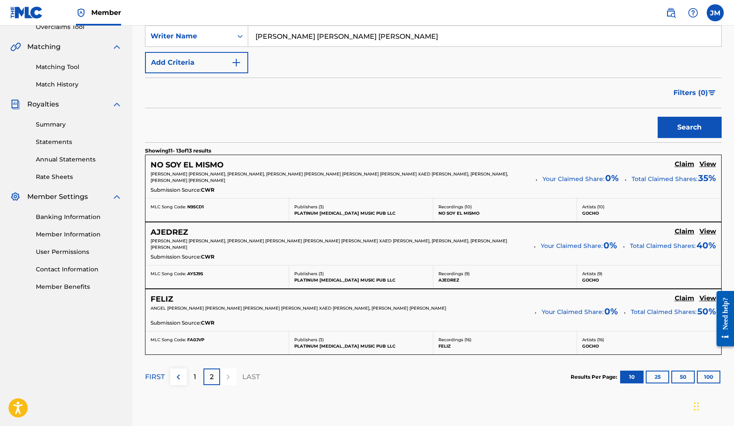
scroll to position [186, 0]
click at [684, 233] on h5 "Claim" at bounding box center [685, 232] width 20 height 8
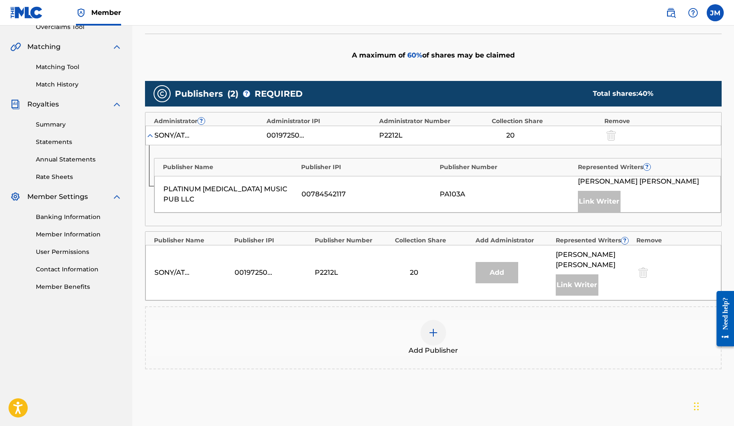
click at [428, 332] on img at bounding box center [433, 333] width 10 height 10
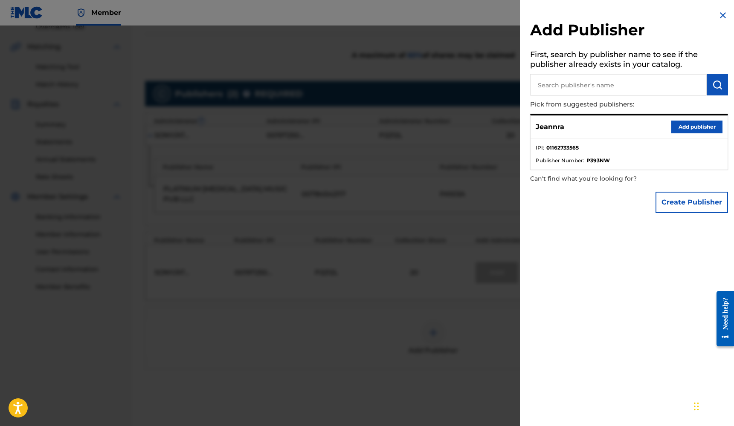
click at [700, 129] on button "Add publisher" at bounding box center [696, 127] width 51 height 13
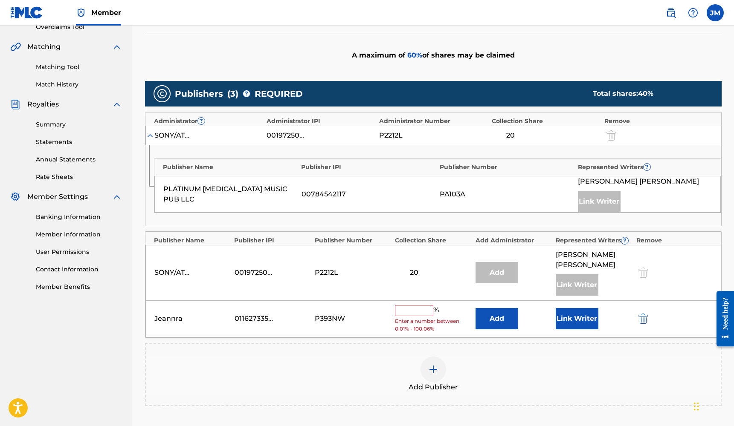
click at [416, 307] on input "text" at bounding box center [414, 310] width 38 height 11
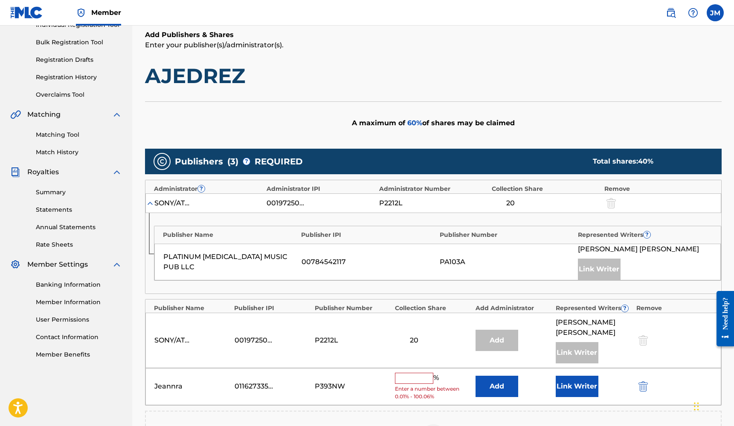
scroll to position [220, 0]
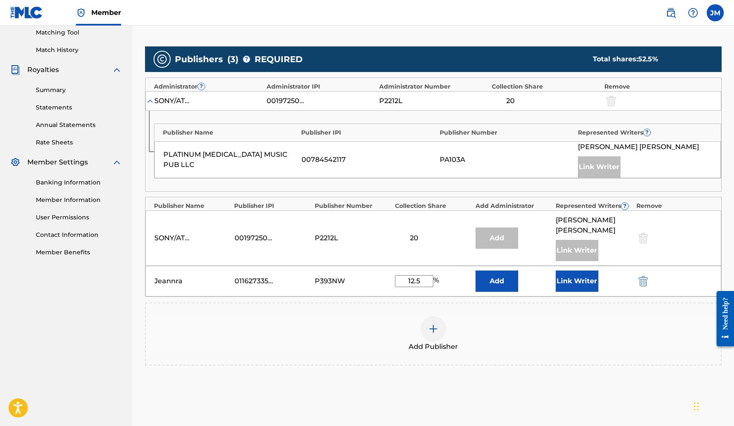
type input "12.5"
click at [512, 276] on button "Add" at bounding box center [496, 281] width 43 height 21
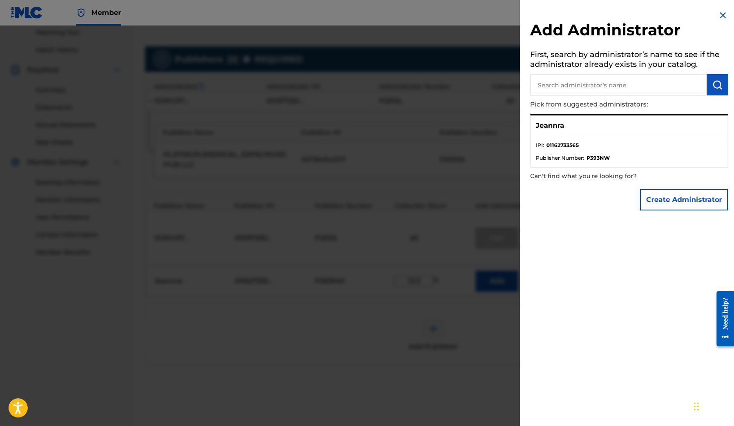
click at [720, 9] on div "Add Administrator First, search by administrator’s name to see if the administr…" at bounding box center [629, 112] width 218 height 225
click at [720, 17] on img at bounding box center [723, 15] width 10 height 10
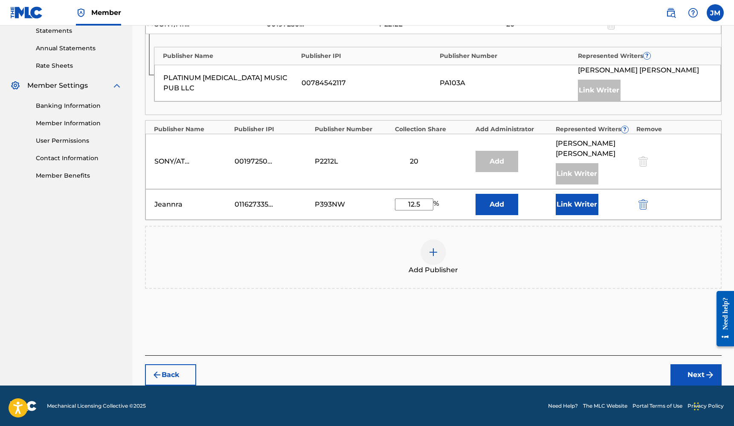
click at [683, 372] on button "Next" at bounding box center [695, 375] width 51 height 21
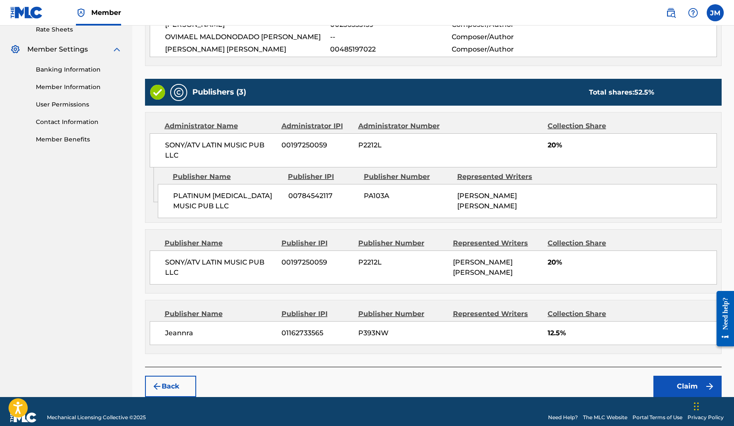
scroll to position [333, 0]
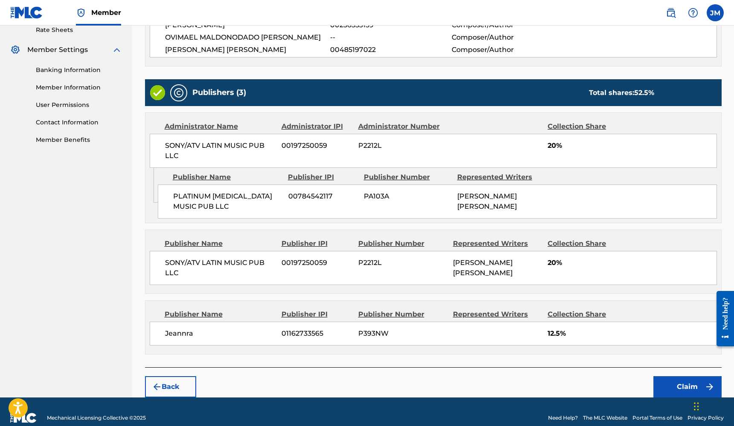
click at [184, 377] on button "Back" at bounding box center [170, 387] width 51 height 21
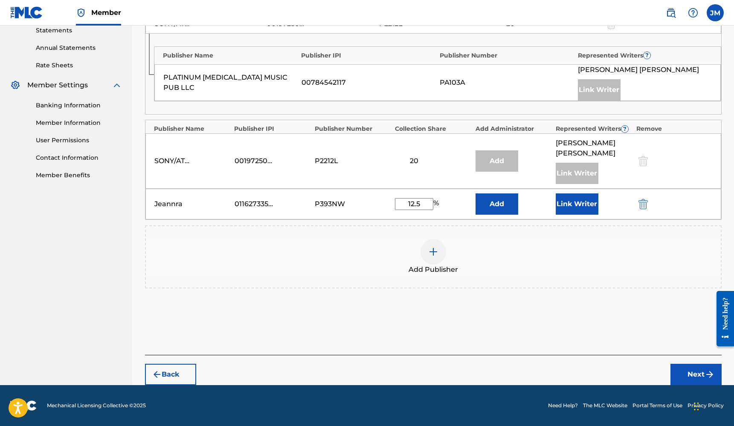
scroll to position [297, 0]
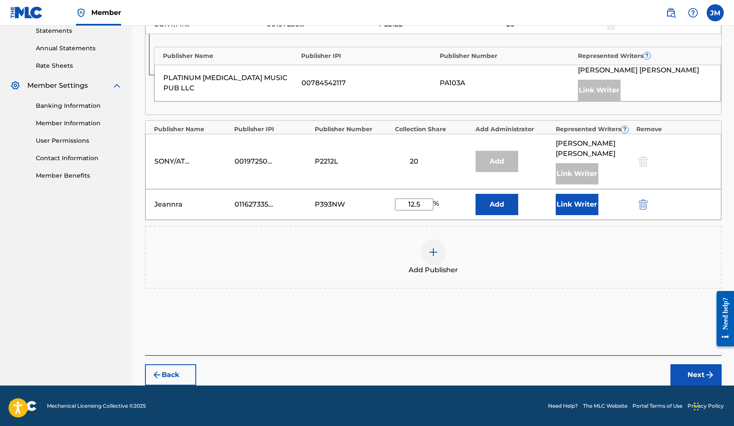
click at [581, 203] on button "Link Writer" at bounding box center [577, 204] width 43 height 21
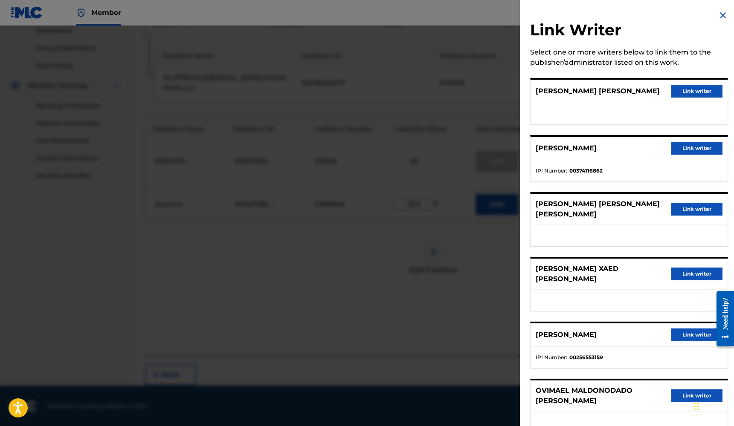
click at [687, 203] on button "Link writer" at bounding box center [696, 209] width 51 height 13
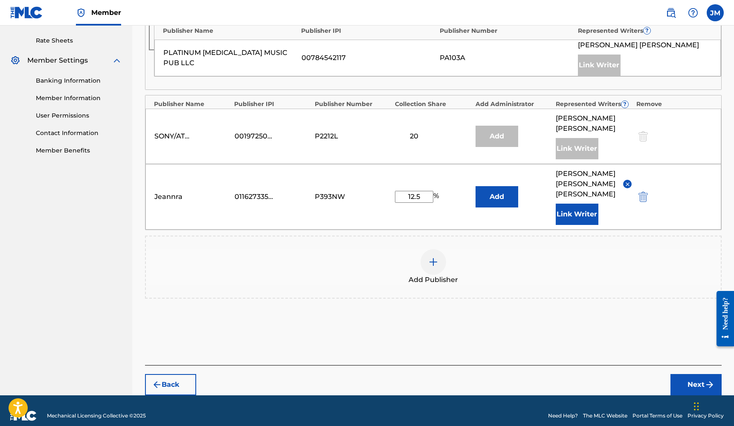
click at [683, 378] on button "Next" at bounding box center [695, 384] width 51 height 21
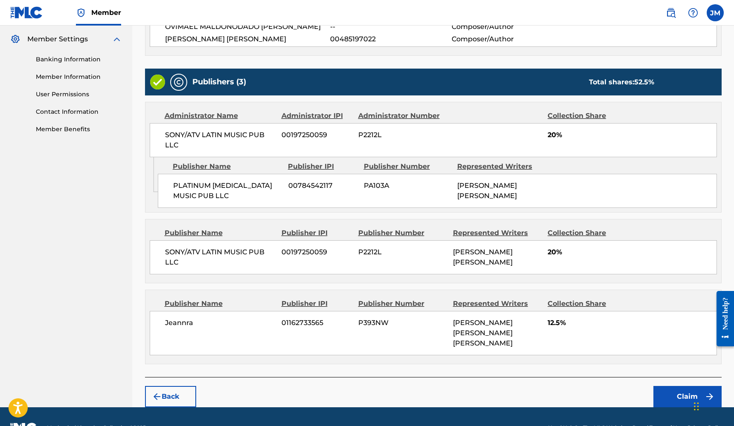
scroll to position [343, 0]
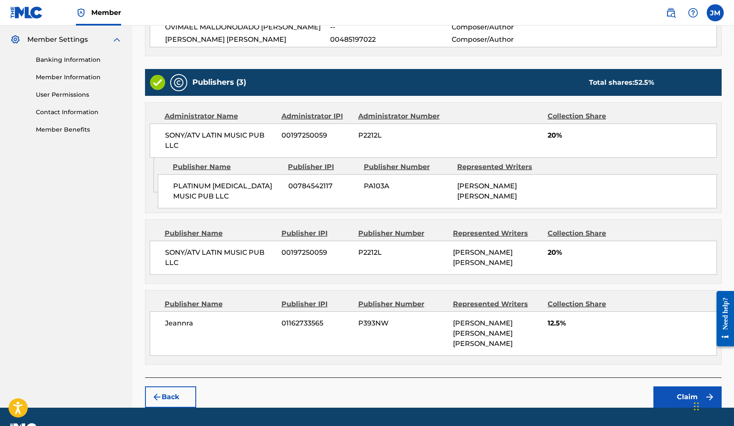
click at [695, 387] on button "Claim" at bounding box center [687, 397] width 68 height 21
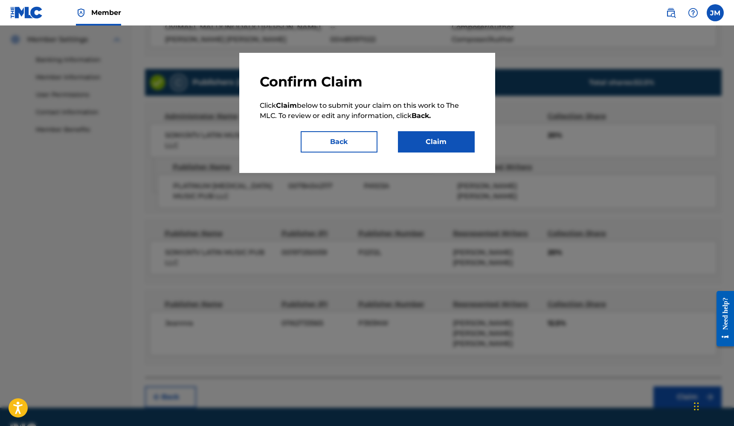
click at [436, 138] on button "Claim" at bounding box center [436, 141] width 77 height 21
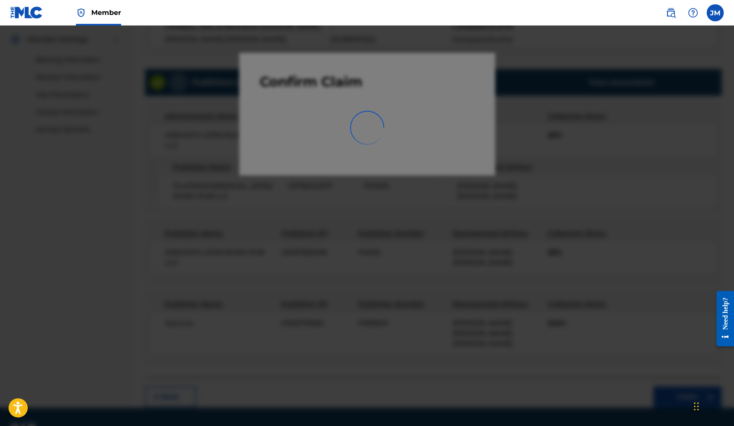
scroll to position [102, 0]
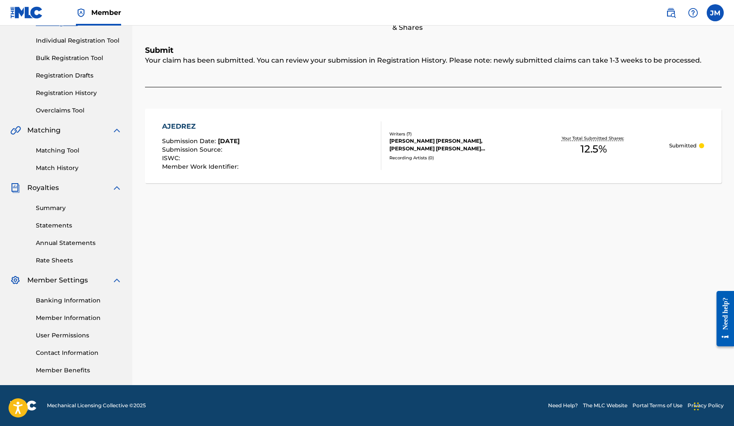
click at [85, 303] on link "Banking Information" at bounding box center [79, 300] width 86 height 9
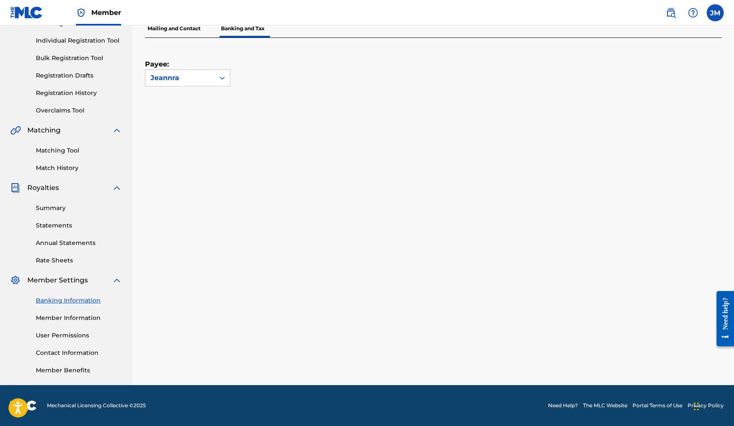
scroll to position [102, 0]
click at [66, 317] on link "Member Information" at bounding box center [79, 318] width 86 height 9
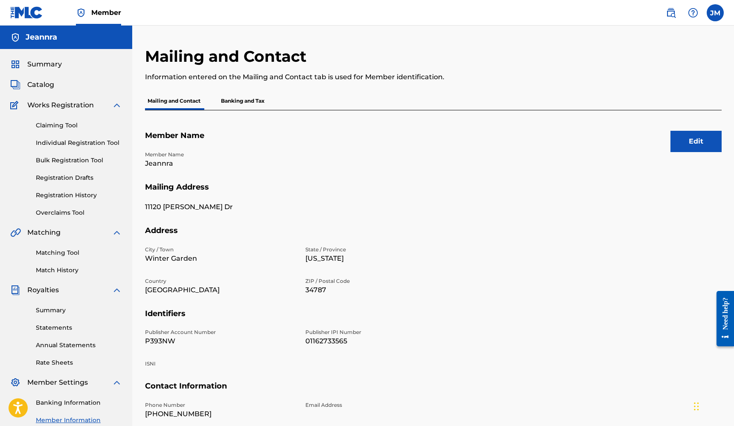
click at [715, 142] on button "Edit" at bounding box center [695, 141] width 51 height 21
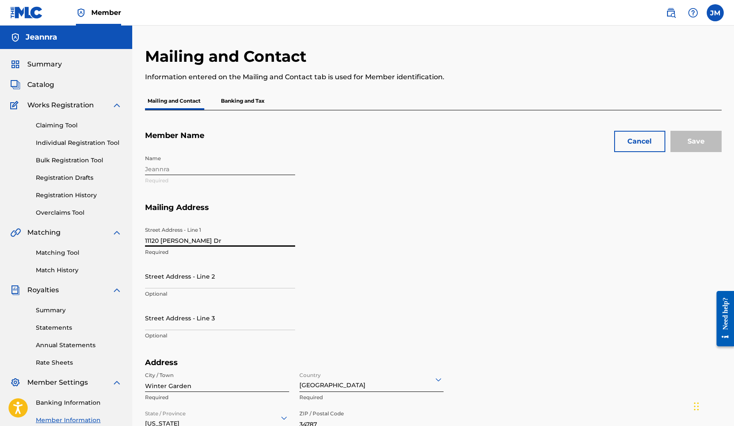
drag, startPoint x: 251, startPoint y: 237, endPoint x: 124, endPoint y: 220, distance: 128.6
type input "[STREET_ADDRESS]"
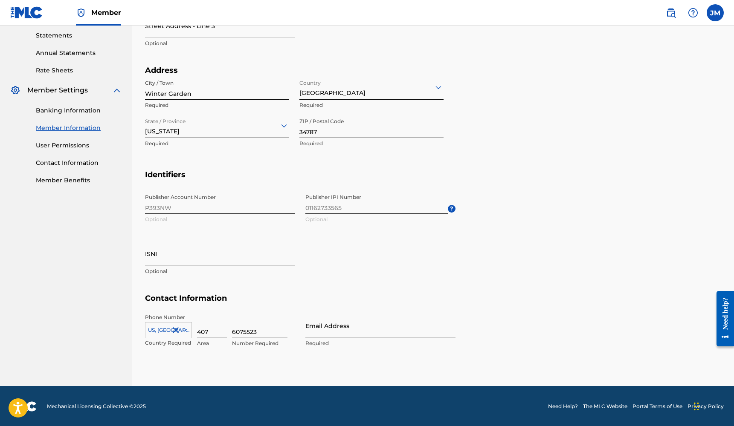
scroll to position [292, 0]
type input "apt 201"
click at [215, 208] on div "Publisher Account Number P393NW Optional Publisher IPI Number 01162733565 Optio…" at bounding box center [300, 242] width 310 height 104
click at [215, 205] on div "Publisher Account Number P393NW Optional Publisher IPI Number 01162733565 Optio…" at bounding box center [300, 242] width 310 height 104
type input "jxvnpr@"
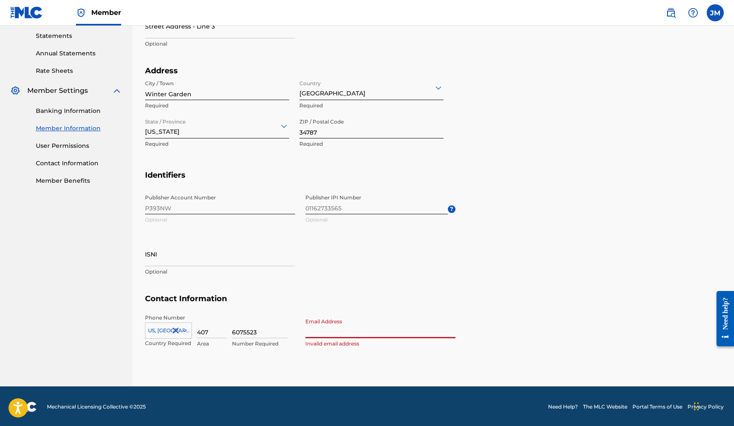
type input "[EMAIL_ADDRESS][DOMAIN_NAME]"
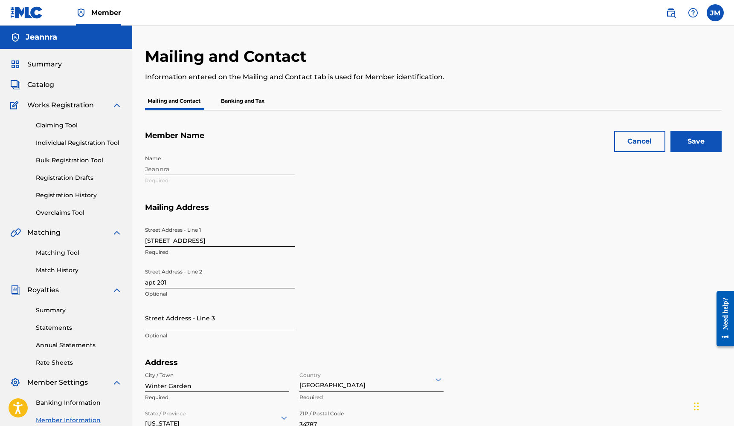
scroll to position [0, 0]
click at [703, 143] on input "Save" at bounding box center [695, 141] width 51 height 21
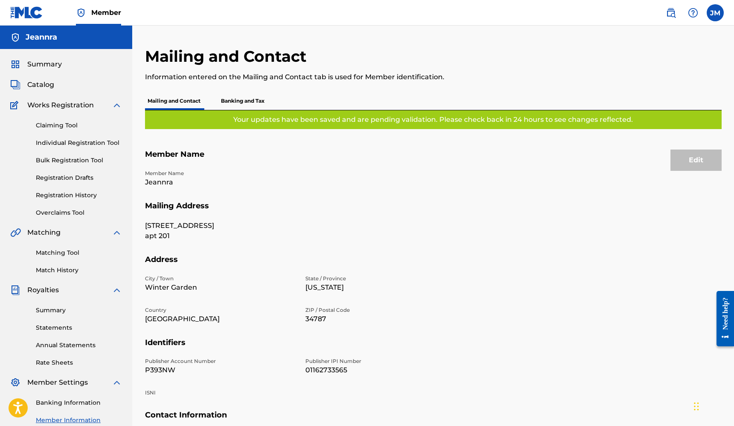
click at [80, 211] on link "Overclaims Tool" at bounding box center [79, 213] width 86 height 9
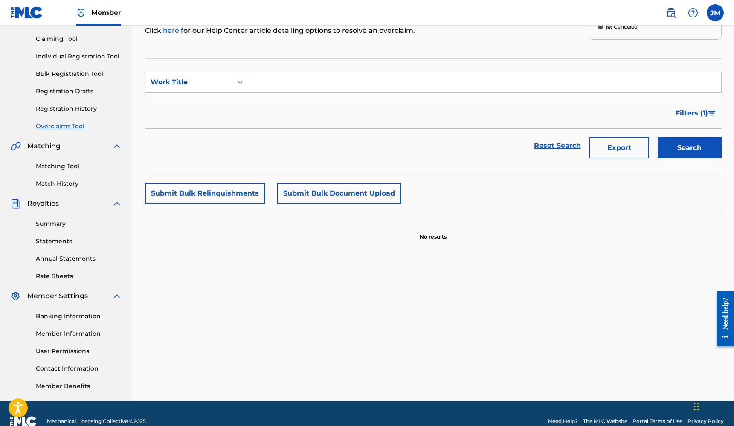
scroll to position [88, 0]
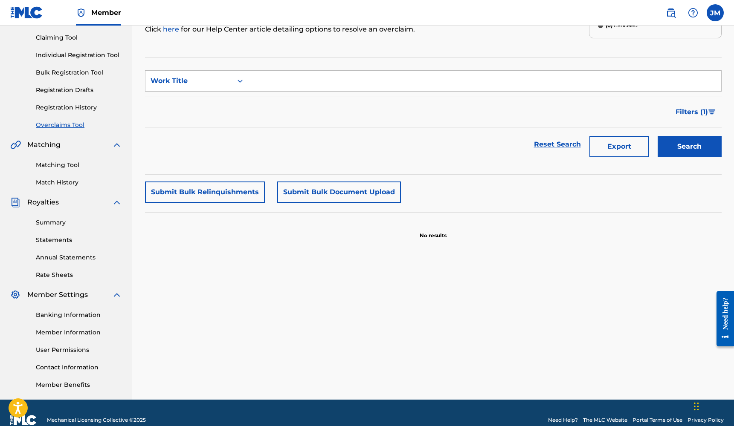
click at [64, 226] on link "Summary" at bounding box center [79, 222] width 86 height 9
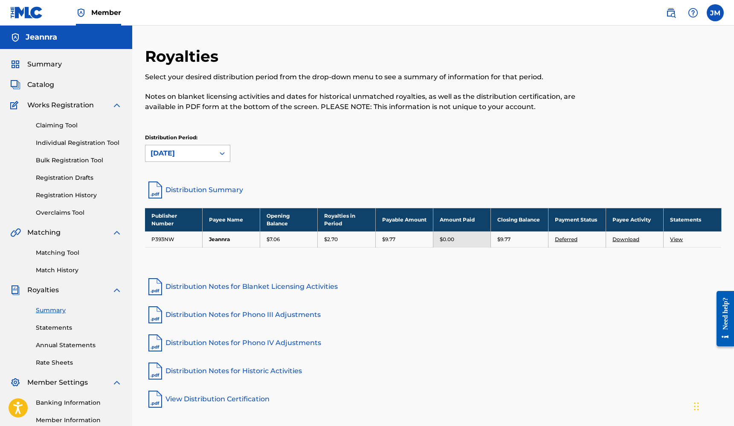
click at [197, 149] on div "[DATE]" at bounding box center [180, 153] width 59 height 10
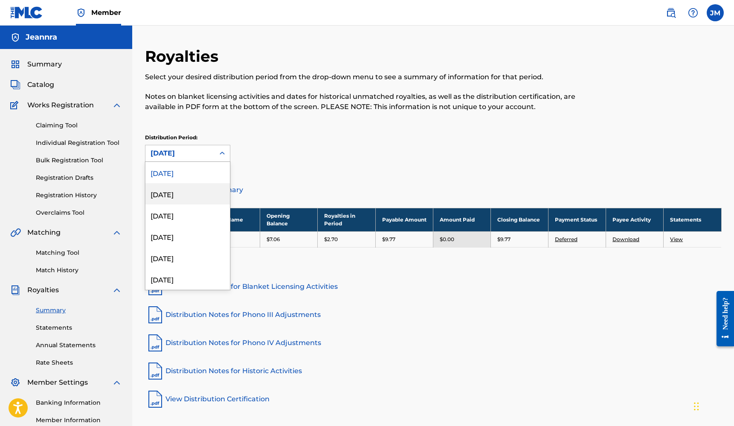
click at [196, 192] on div "[DATE]" at bounding box center [187, 193] width 84 height 21
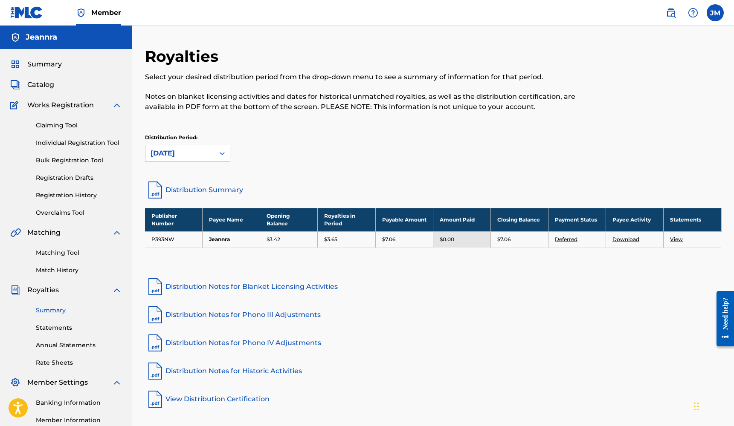
click at [206, 156] on div "[DATE]" at bounding box center [180, 153] width 59 height 10
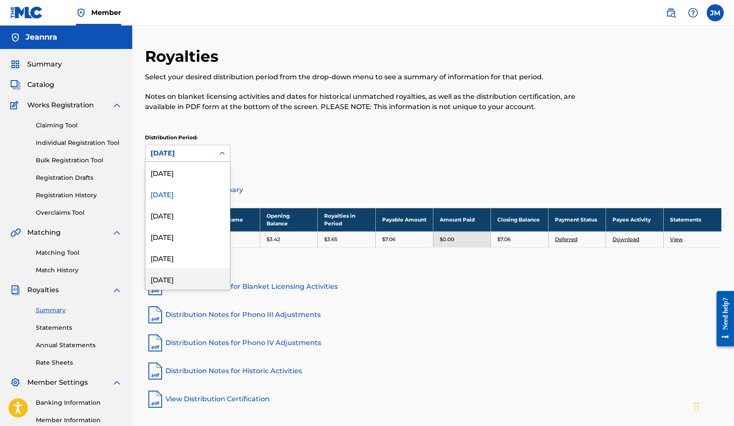
click at [191, 277] on div "[DATE]" at bounding box center [187, 279] width 84 height 21
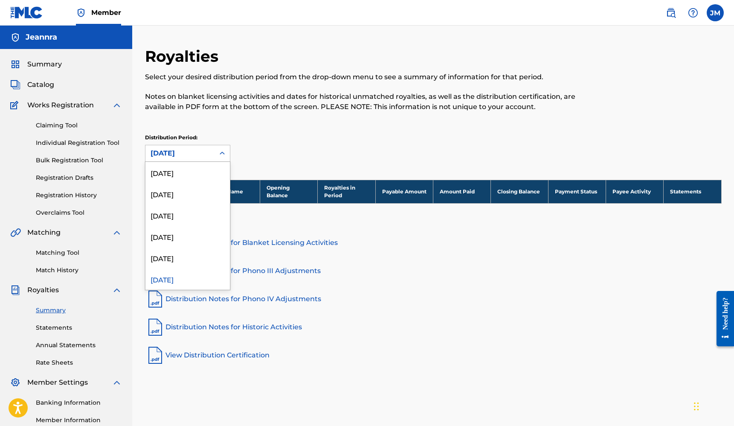
click at [197, 154] on div "[DATE]" at bounding box center [180, 153] width 59 height 10
click at [197, 249] on div "[DATE]" at bounding box center [187, 250] width 84 height 21
click at [193, 161] on div "[DATE]" at bounding box center [179, 153] width 69 height 16
click at [193, 229] on div "[DATE]" at bounding box center [187, 236] width 84 height 21
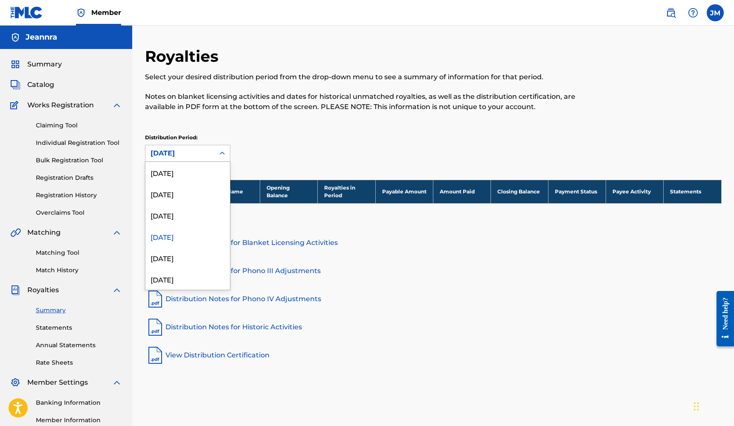
click at [195, 155] on div "[DATE]" at bounding box center [180, 153] width 59 height 10
click at [193, 219] on div "[DATE]" at bounding box center [187, 215] width 84 height 21
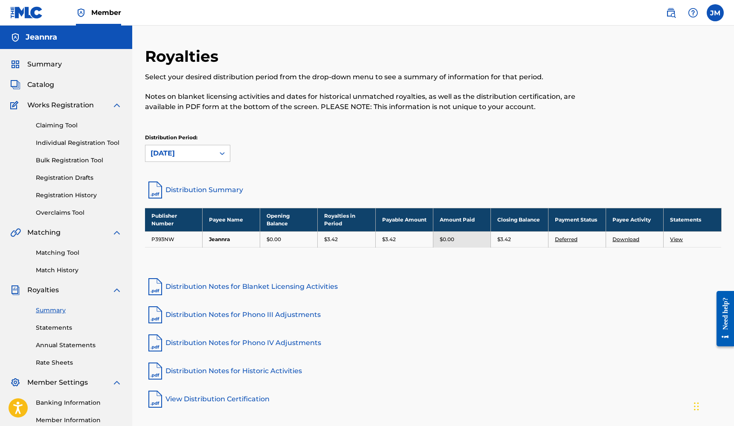
click at [197, 187] on link "Distribution Summary" at bounding box center [433, 190] width 577 height 20
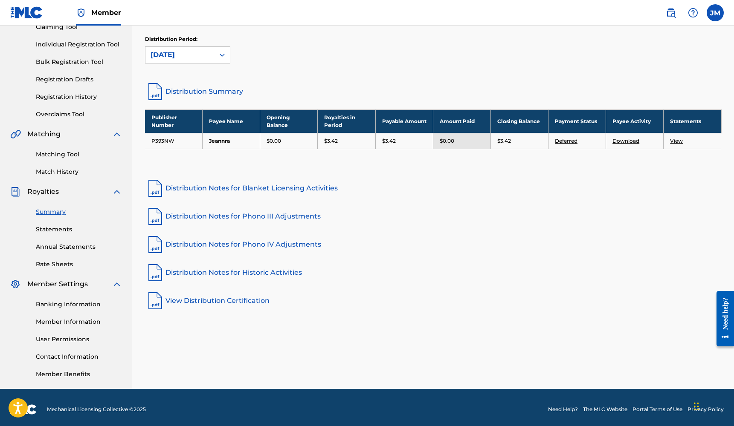
scroll to position [101, 0]
